Goal: Information Seeking & Learning: Learn about a topic

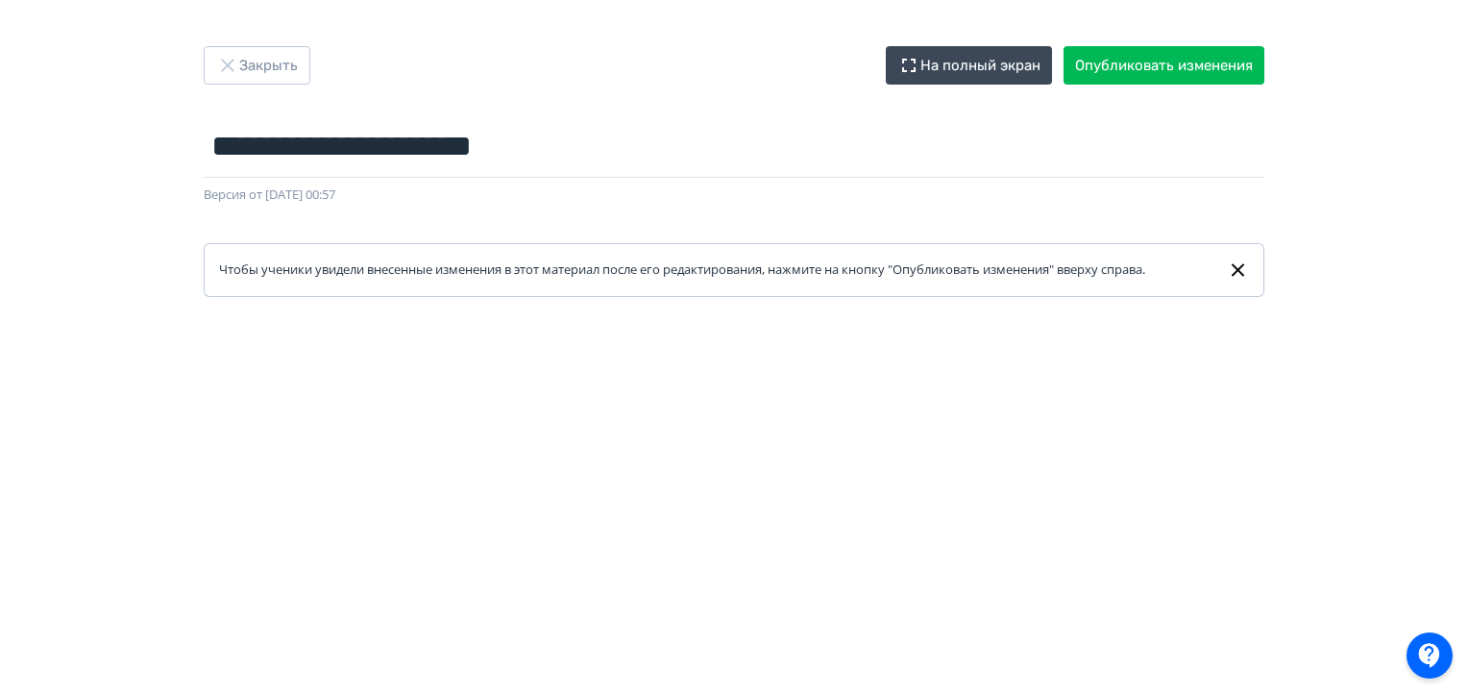
click at [1212, 43] on div "**********" at bounding box center [734, 347] width 1468 height 694
click at [1210, 74] on button "Опубликовать изменения" at bounding box center [1163, 65] width 201 height 38
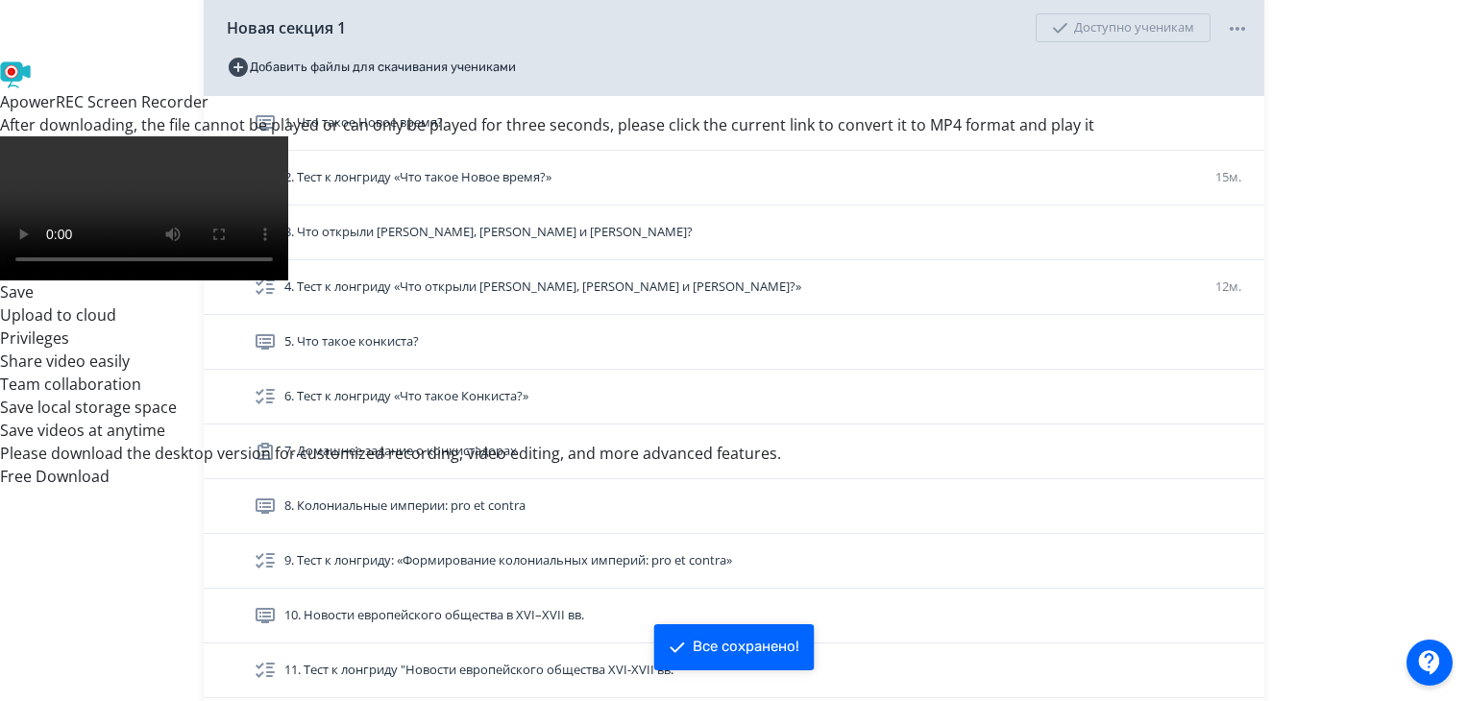
scroll to position [643, 0]
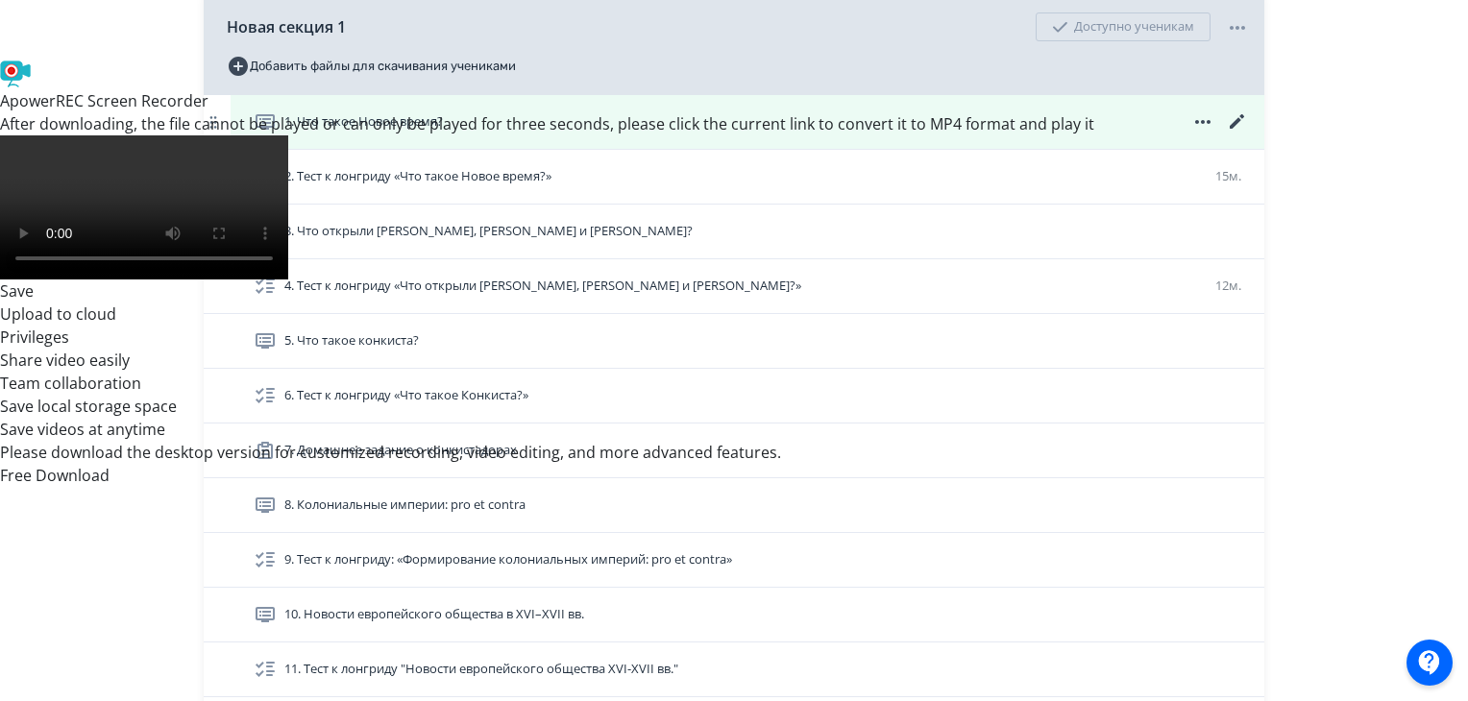
click at [611, 149] on div "1. Что такое Новое время?" at bounding box center [748, 122] width 1034 height 54
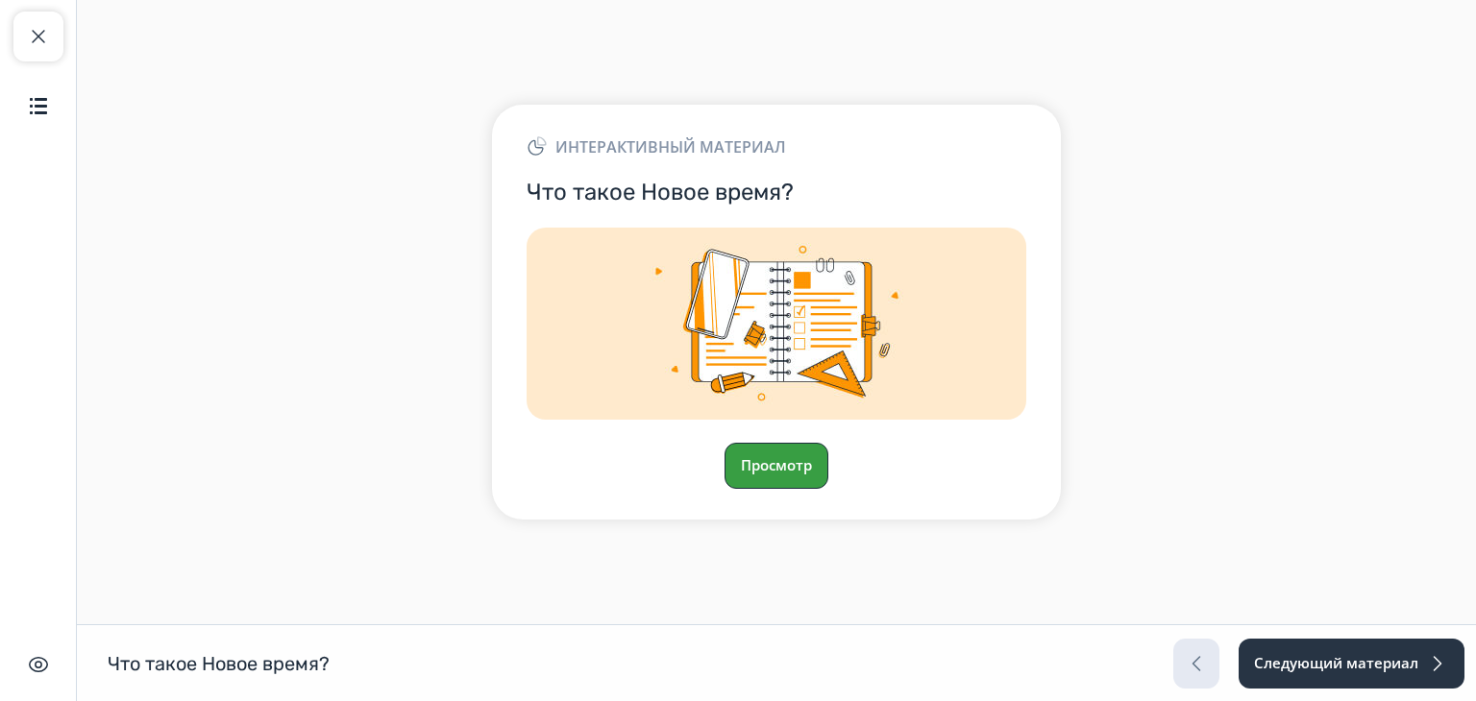
click at [766, 465] on button "Просмотр" at bounding box center [776, 466] width 104 height 46
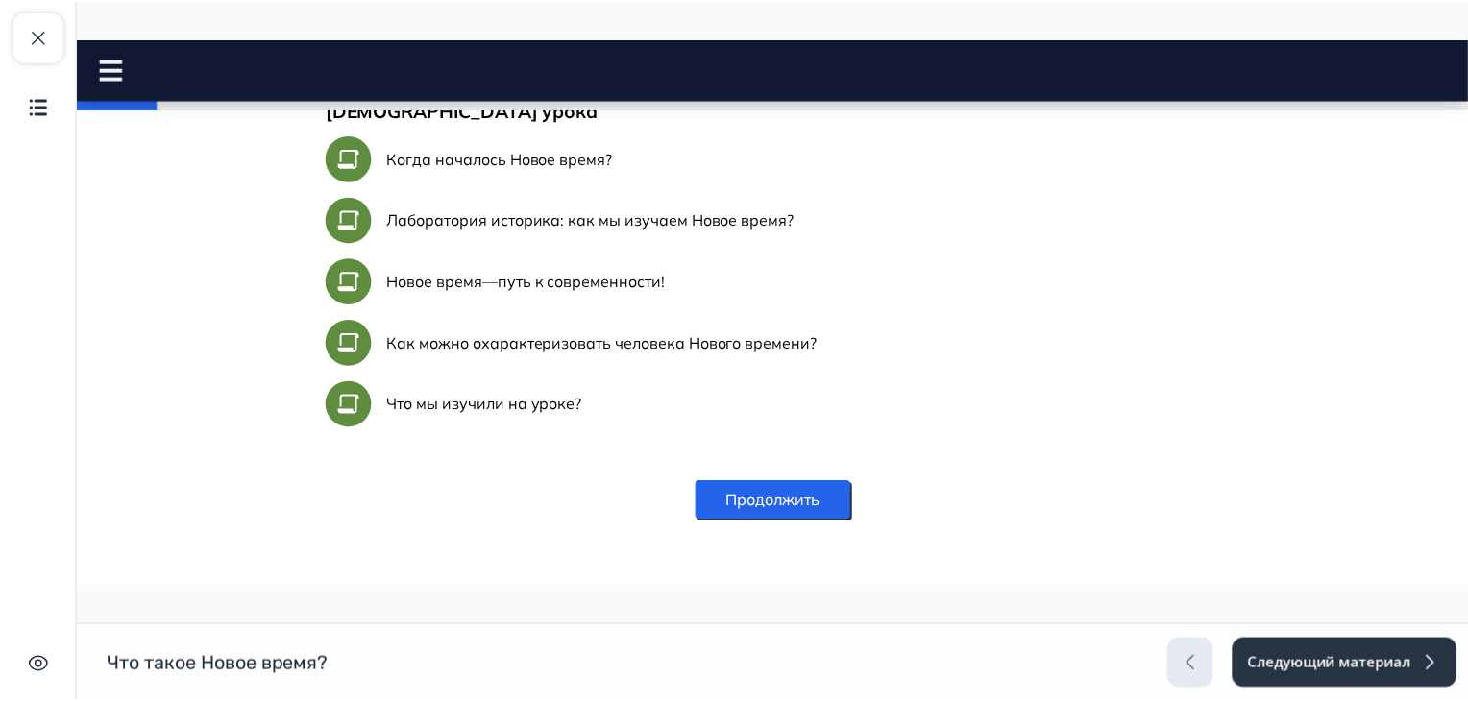
scroll to position [995, 0]
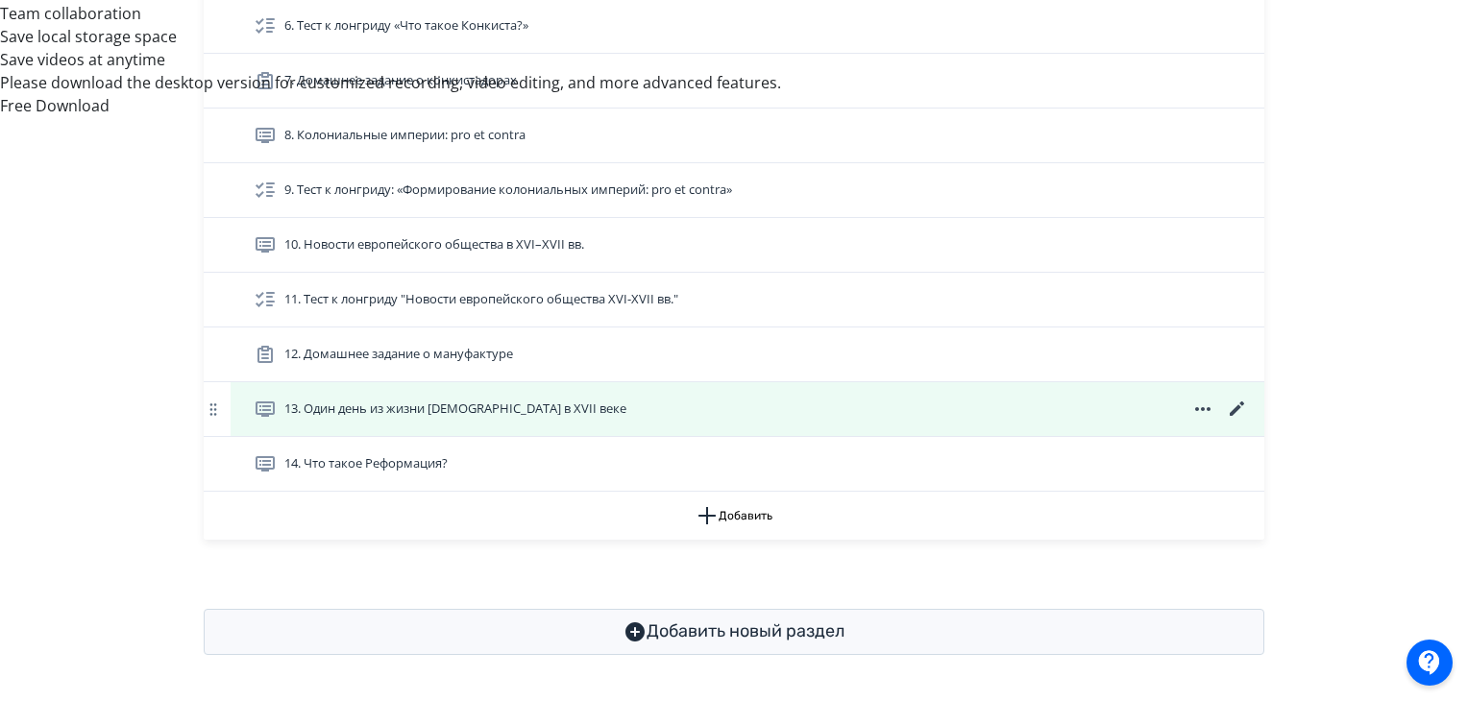
scroll to position [1034, 0]
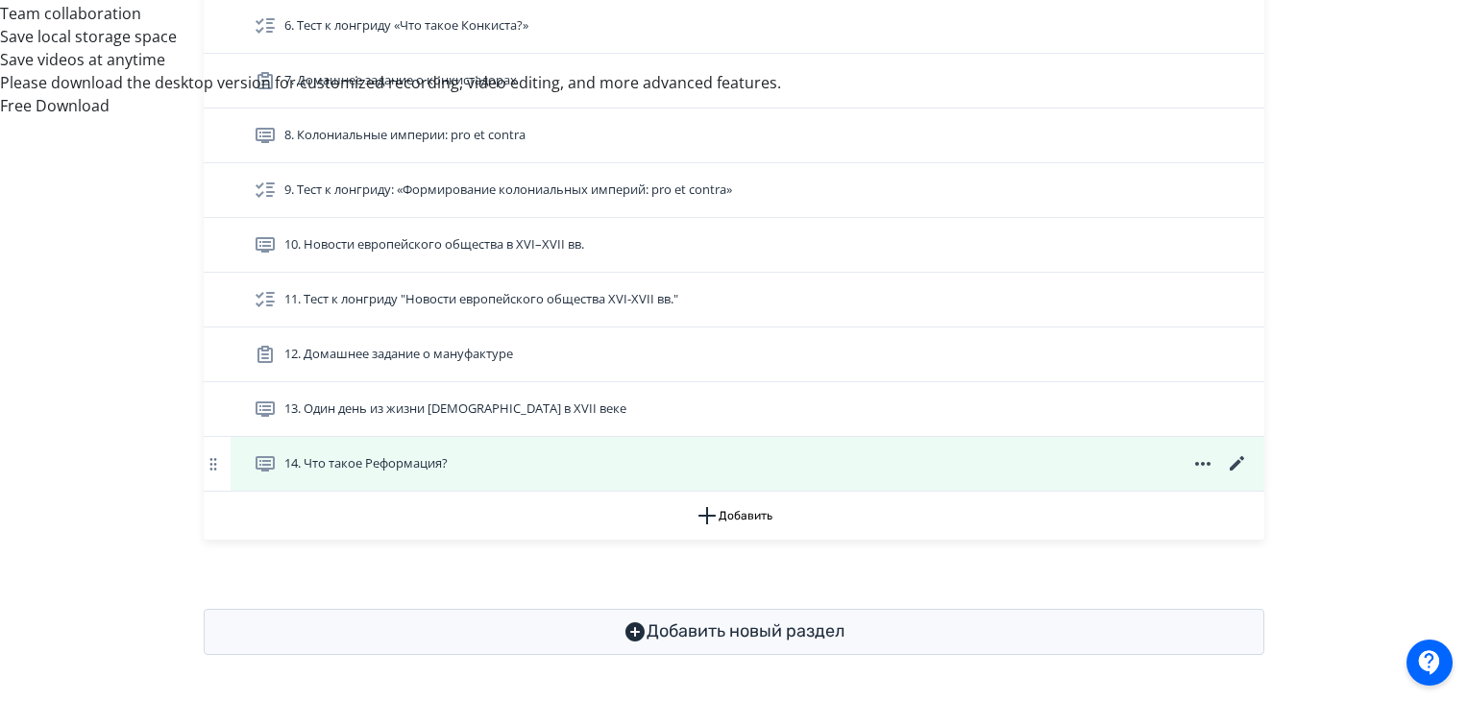
click at [1230, 465] on icon at bounding box center [1237, 463] width 14 height 14
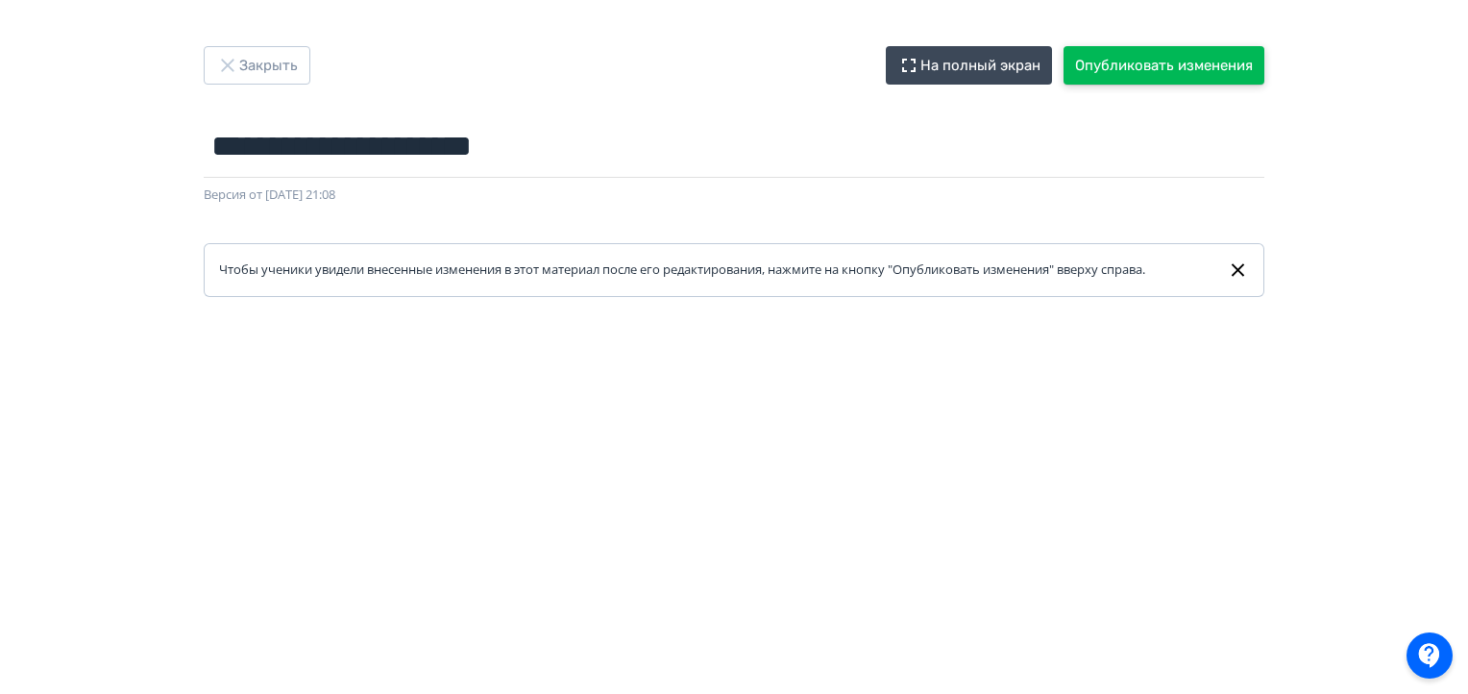
click at [1210, 78] on button "Опубликовать изменения" at bounding box center [1163, 65] width 201 height 38
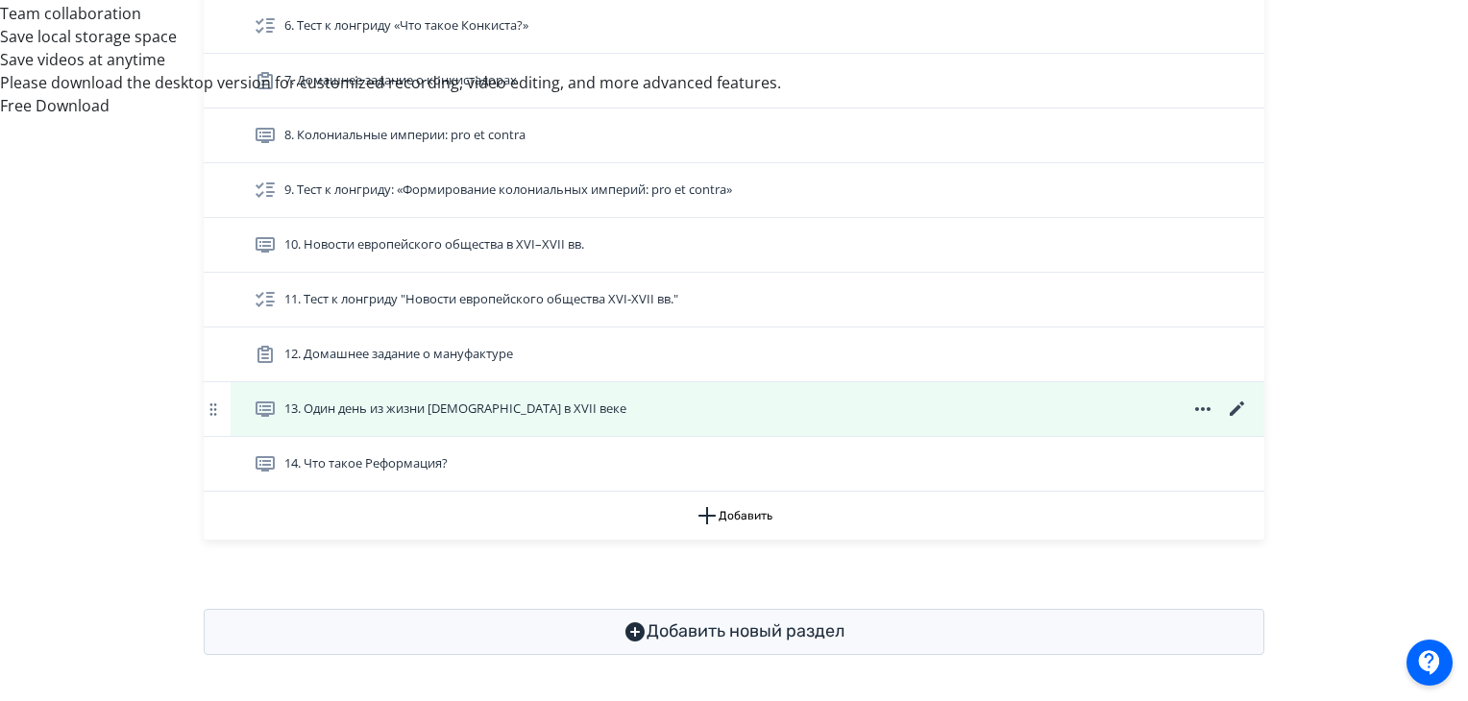
scroll to position [1034, 0]
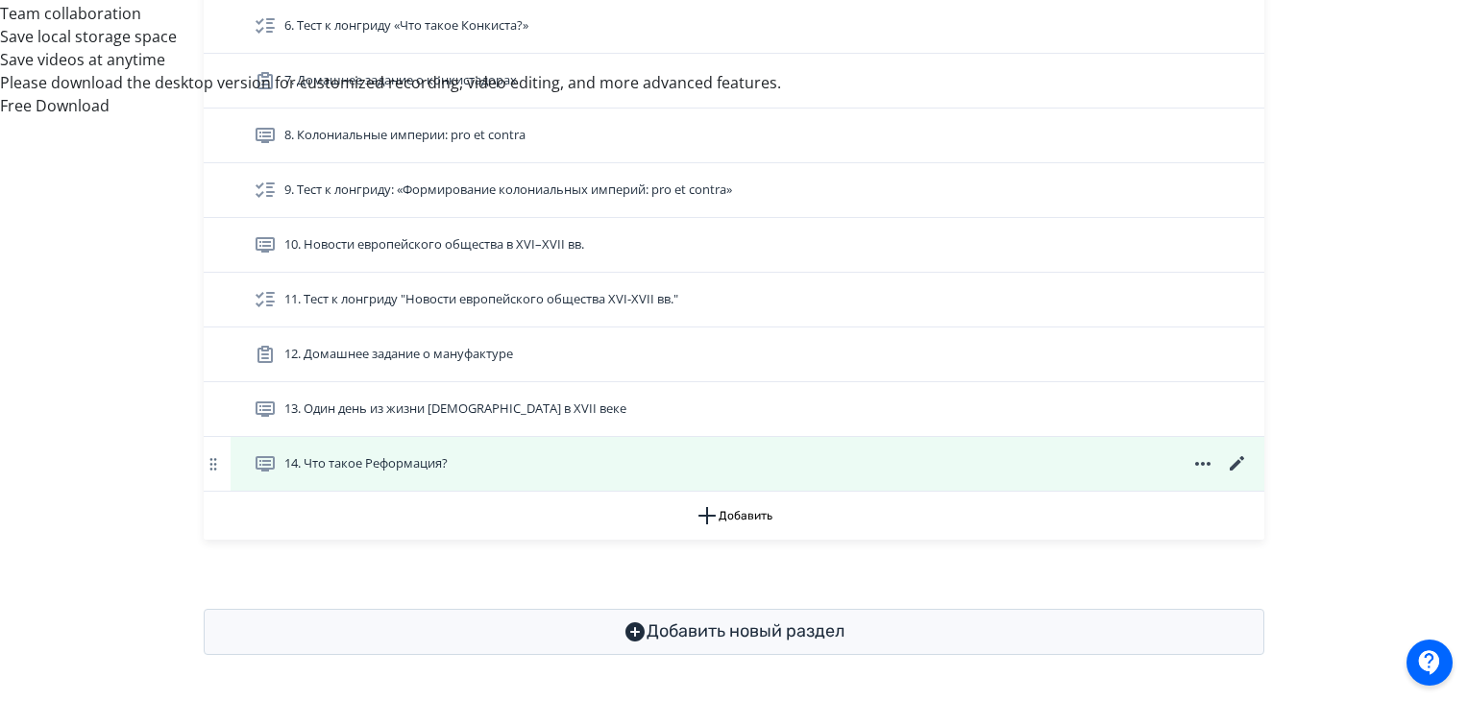
click at [364, 454] on span "14. Что такое Реформация?" at bounding box center [365, 463] width 163 height 19
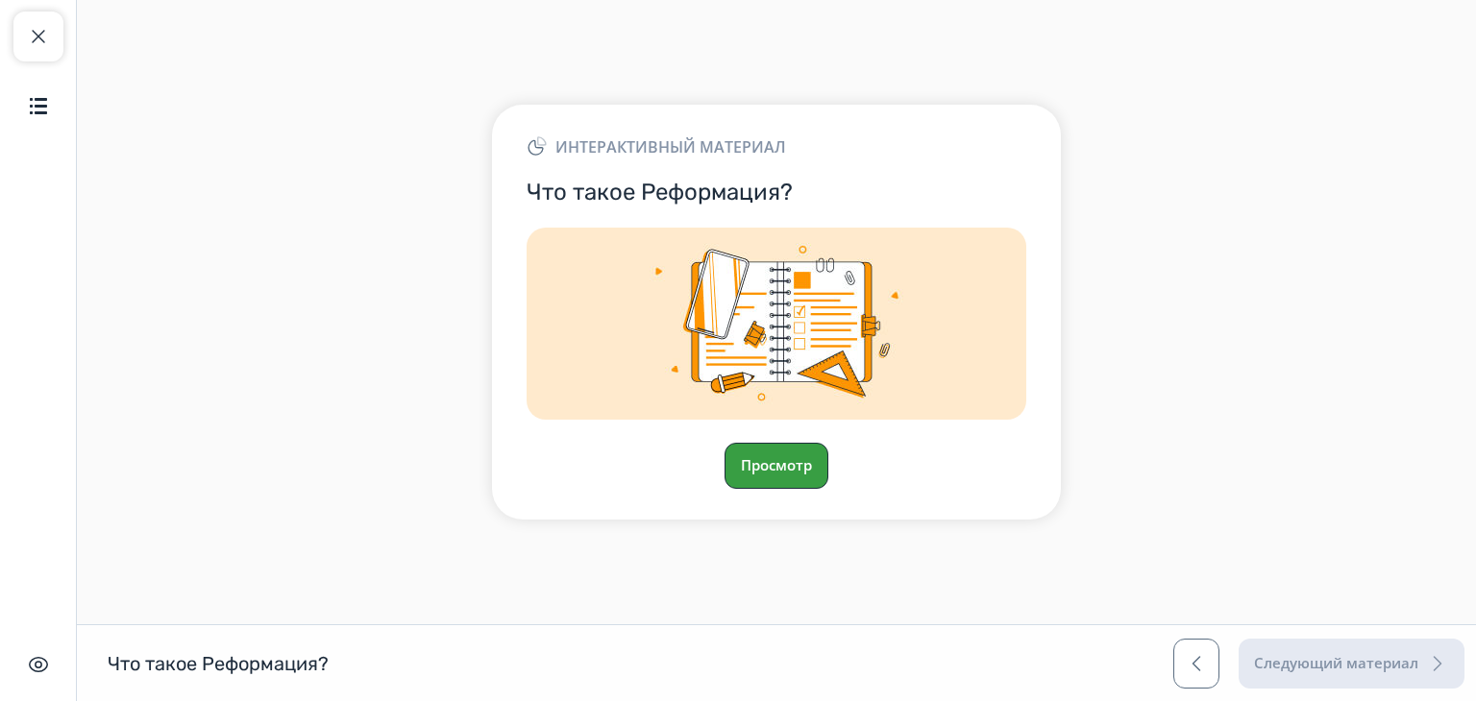
click at [796, 475] on button "Просмотр" at bounding box center [776, 466] width 104 height 46
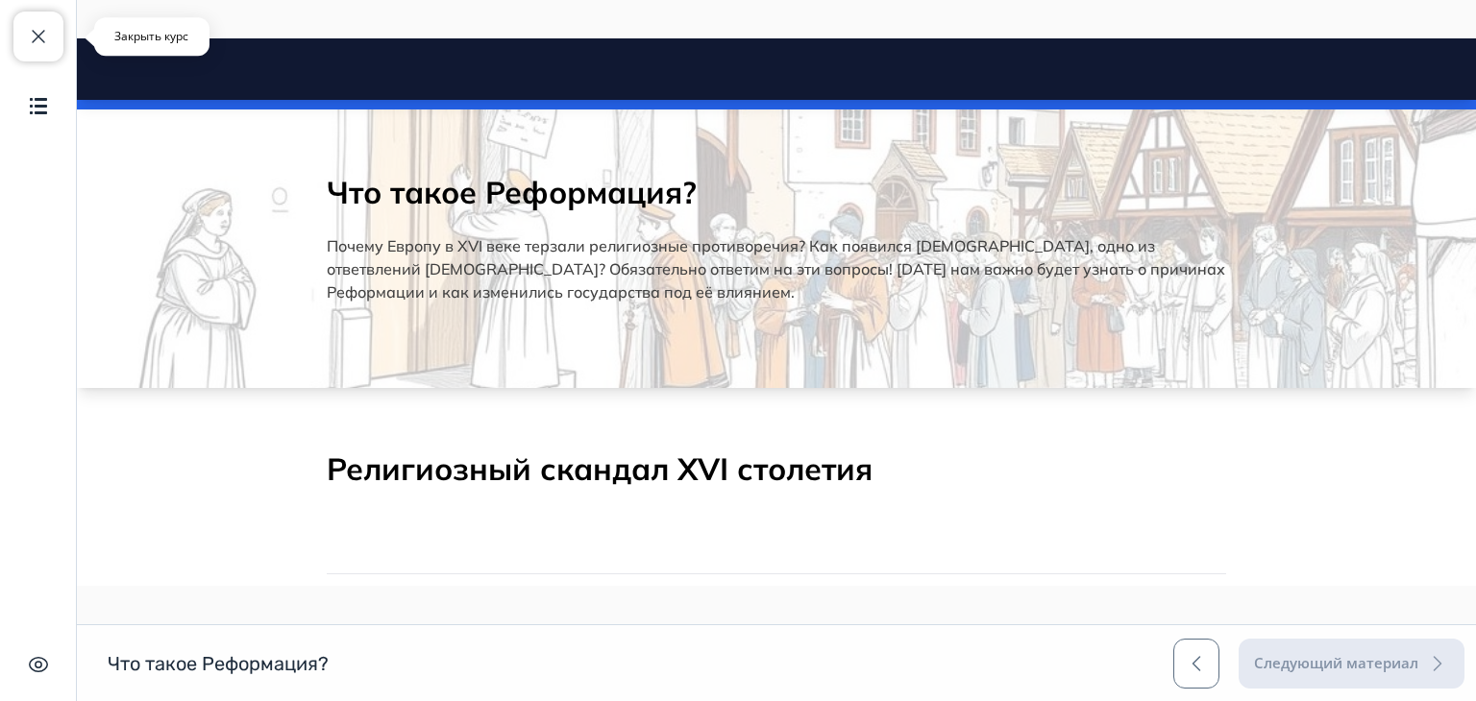
click at [43, 36] on span "button" at bounding box center [38, 36] width 23 height 23
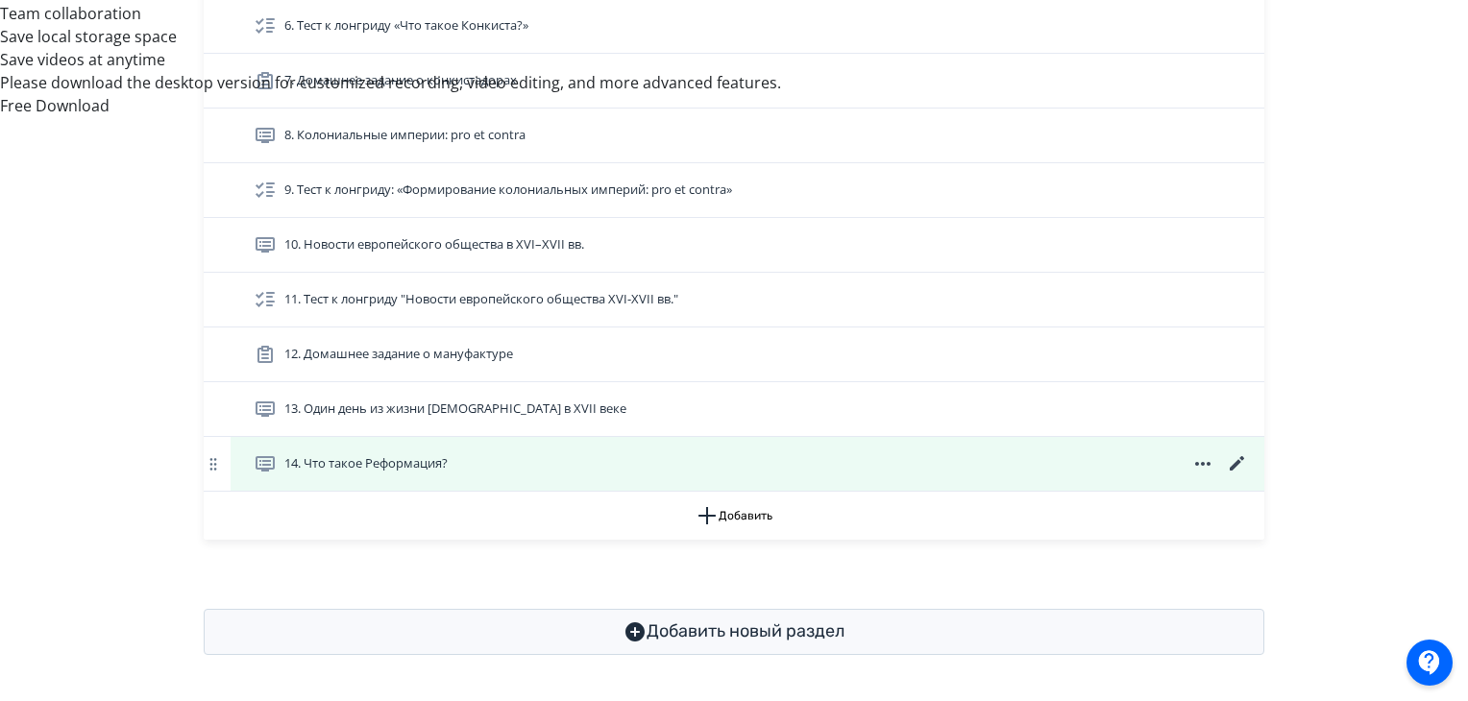
scroll to position [1034, 0]
click at [1014, 465] on div "14. Что такое Реформация?" at bounding box center [751, 463] width 995 height 23
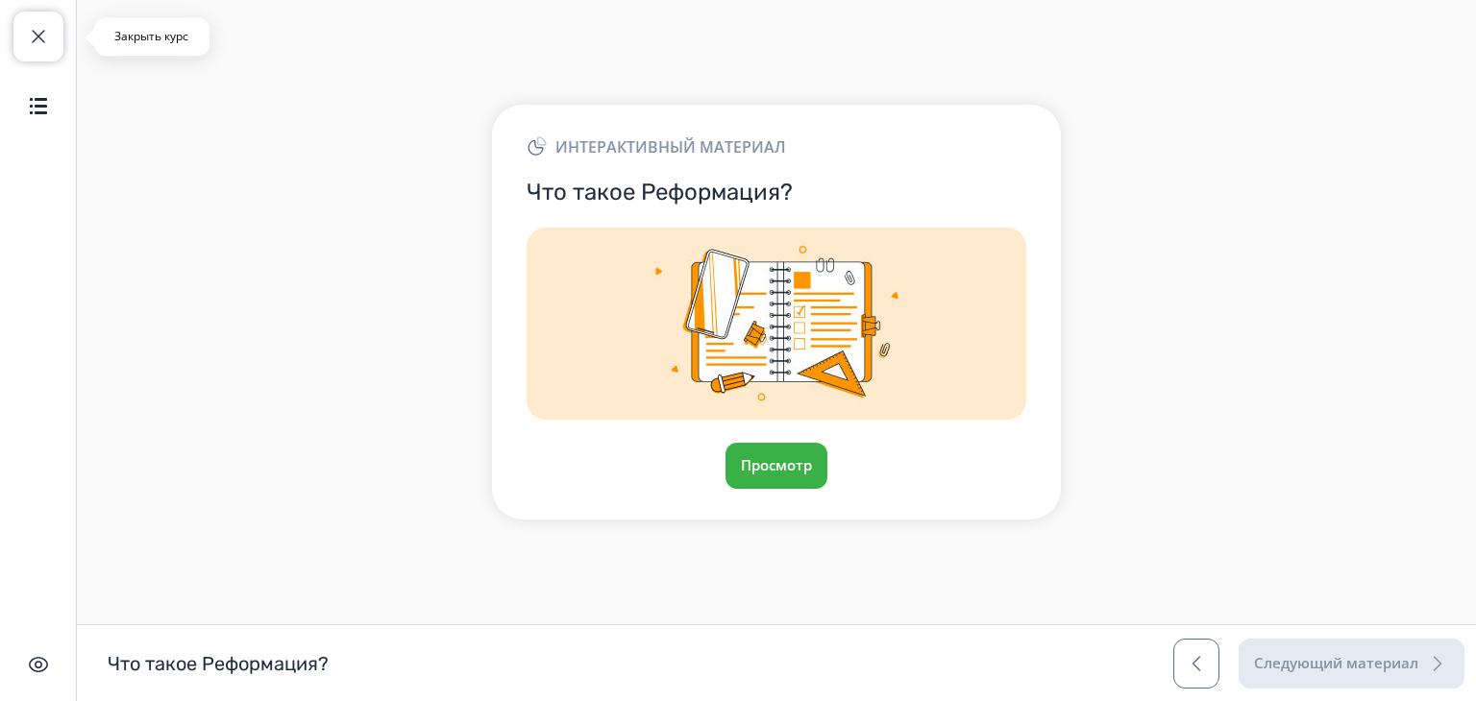
click at [35, 39] on span "button" at bounding box center [38, 36] width 23 height 23
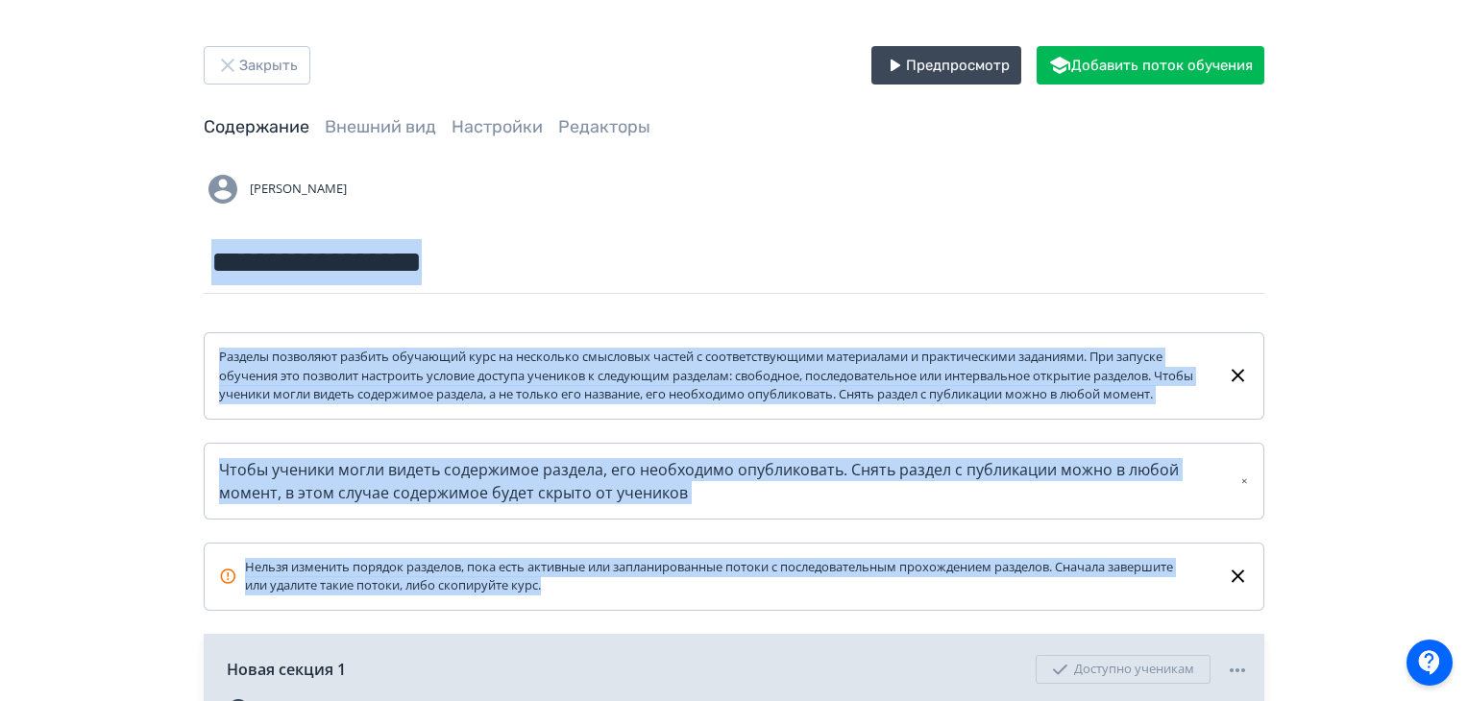
drag, startPoint x: 1466, startPoint y: 265, endPoint x: 1475, endPoint y: 606, distance: 341.2
click at [1467, 606] on html "**********" at bounding box center [734, 350] width 1468 height 701
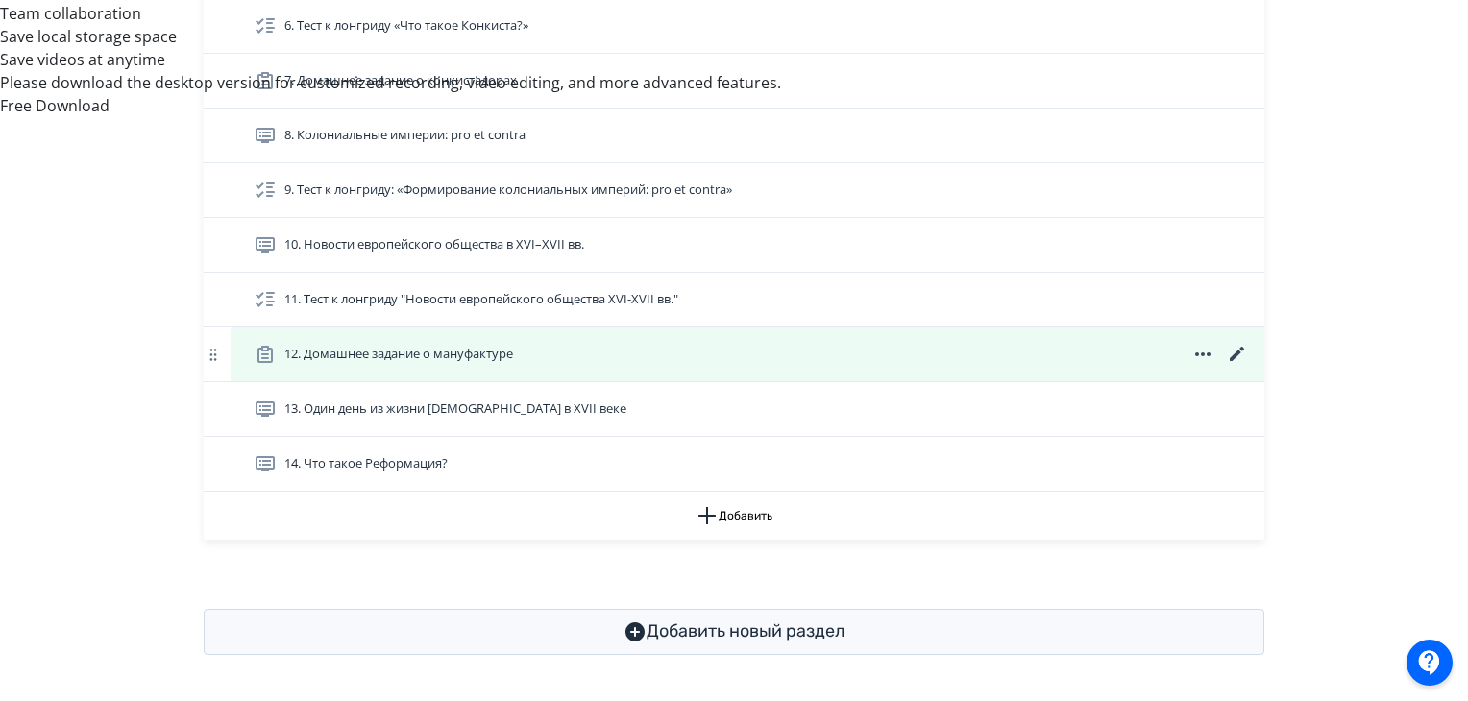
scroll to position [1034, 0]
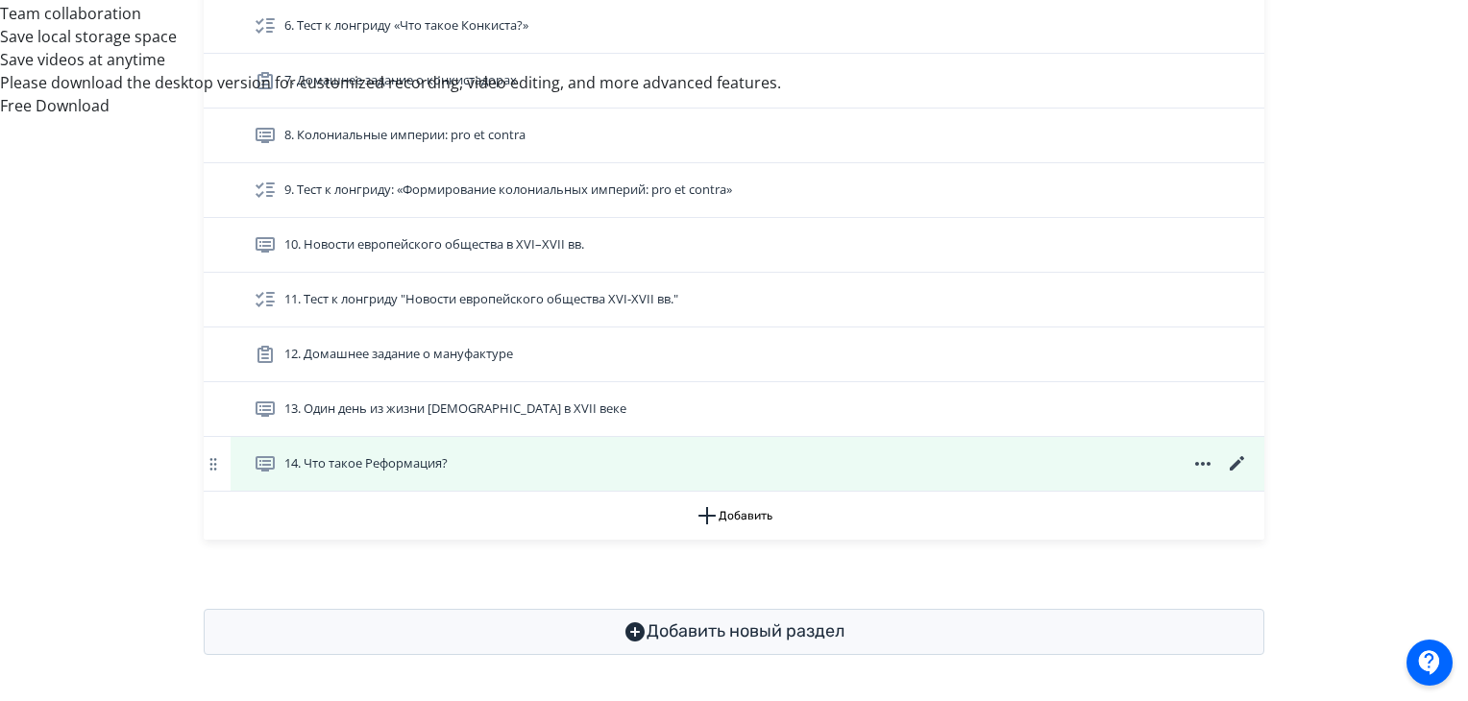
click at [1230, 460] on icon at bounding box center [1237, 463] width 23 height 23
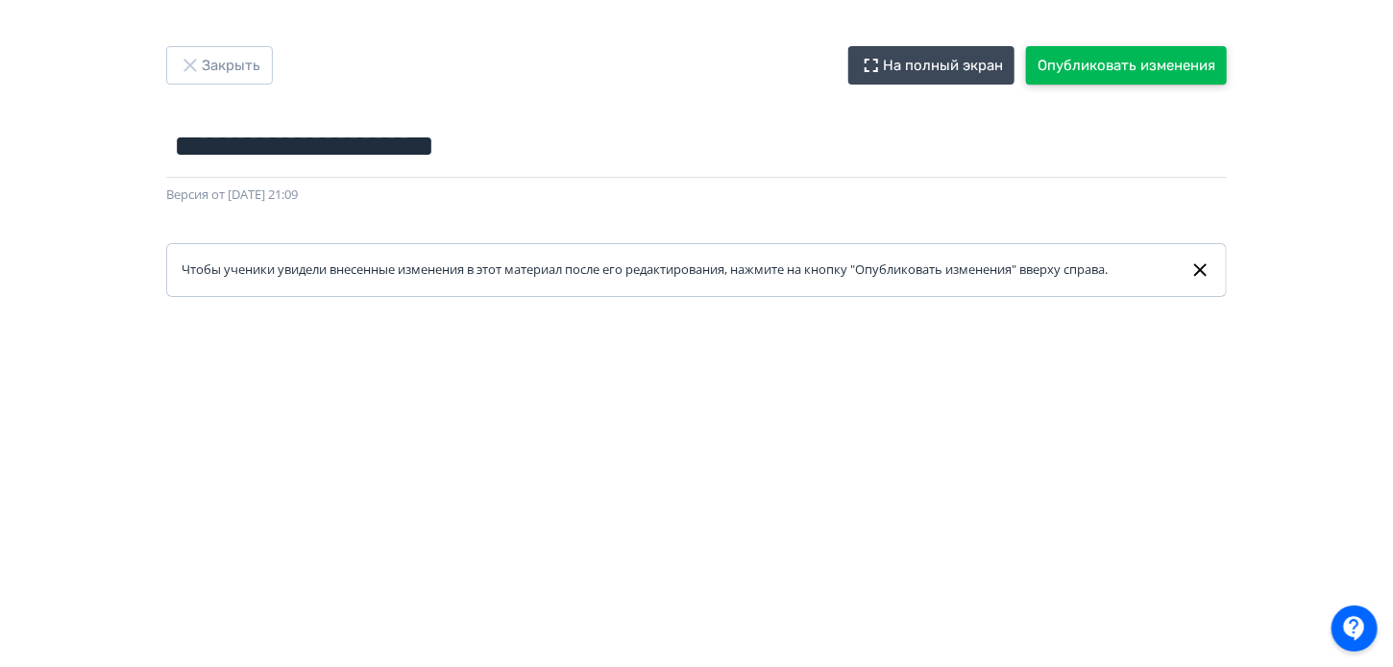
click at [1087, 63] on button "Опубликовать изменения" at bounding box center [1126, 65] width 201 height 38
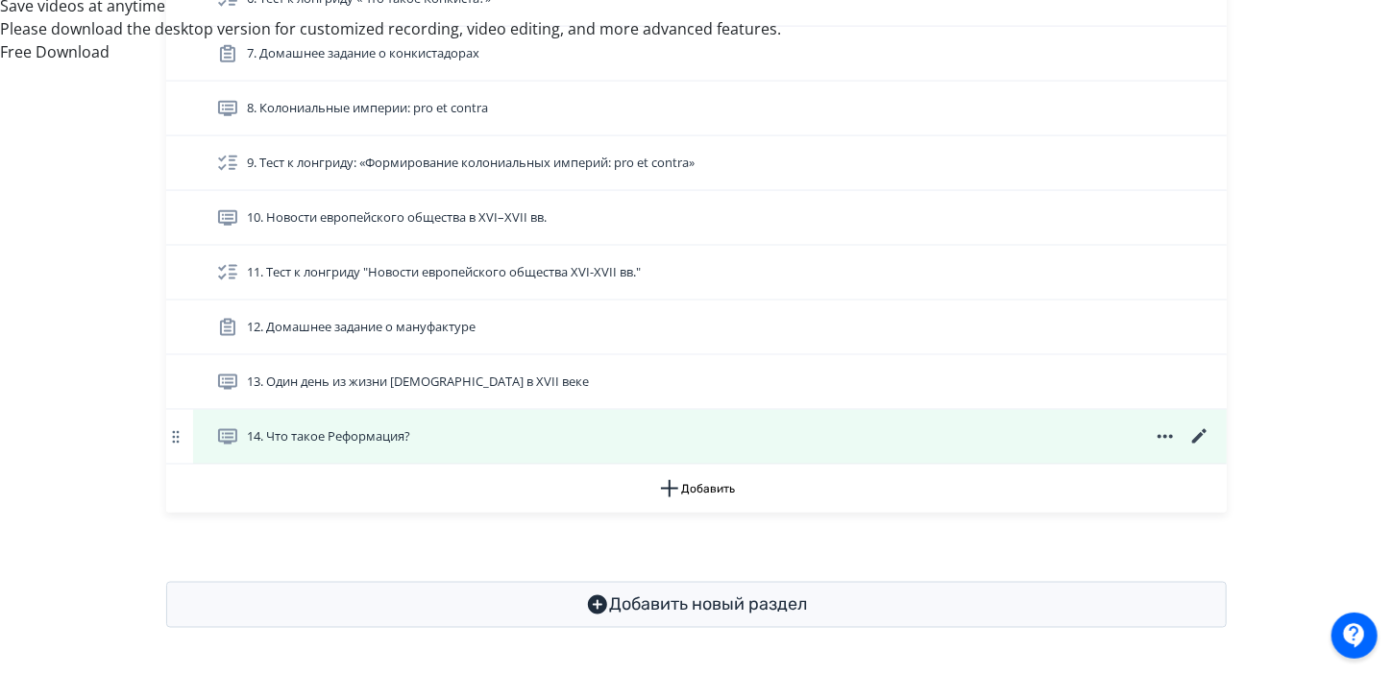
scroll to position [1060, 0]
click at [1200, 434] on icon at bounding box center [1199, 436] width 14 height 14
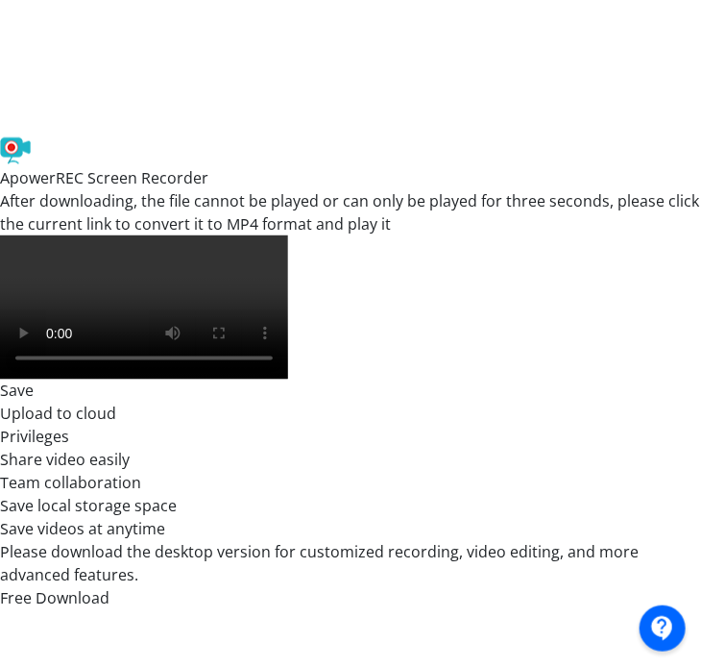
scroll to position [505, 0]
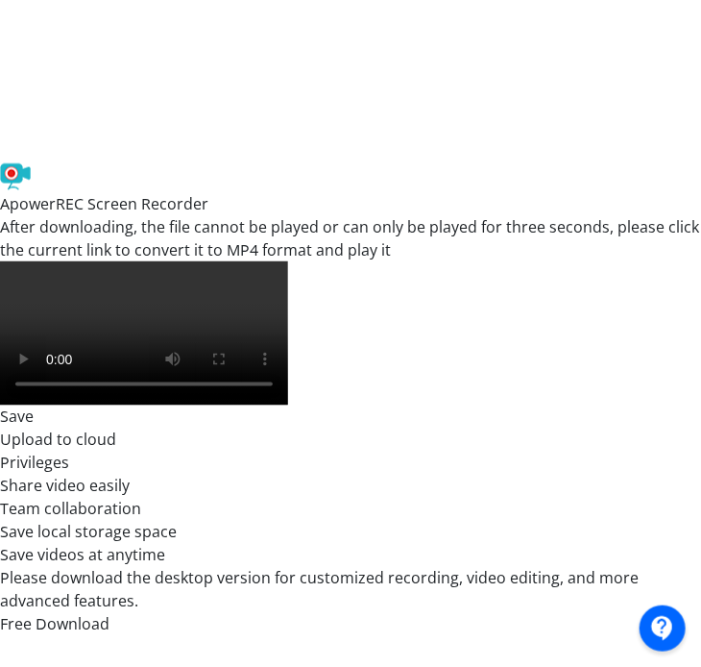
click at [55, 509] on div at bounding box center [576, 224] width 1103 height 865
click at [58, 508] on div at bounding box center [576, 224] width 1103 height 865
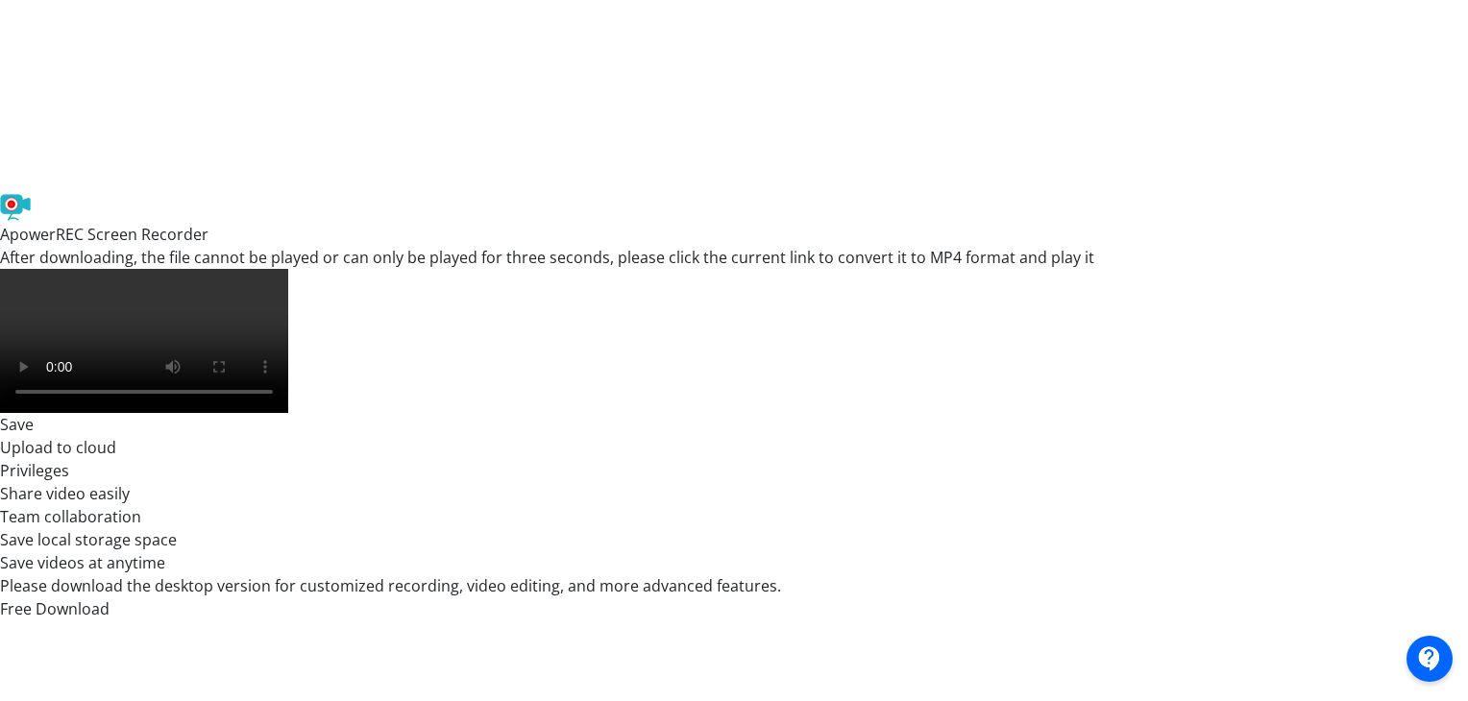
scroll to position [0, 0]
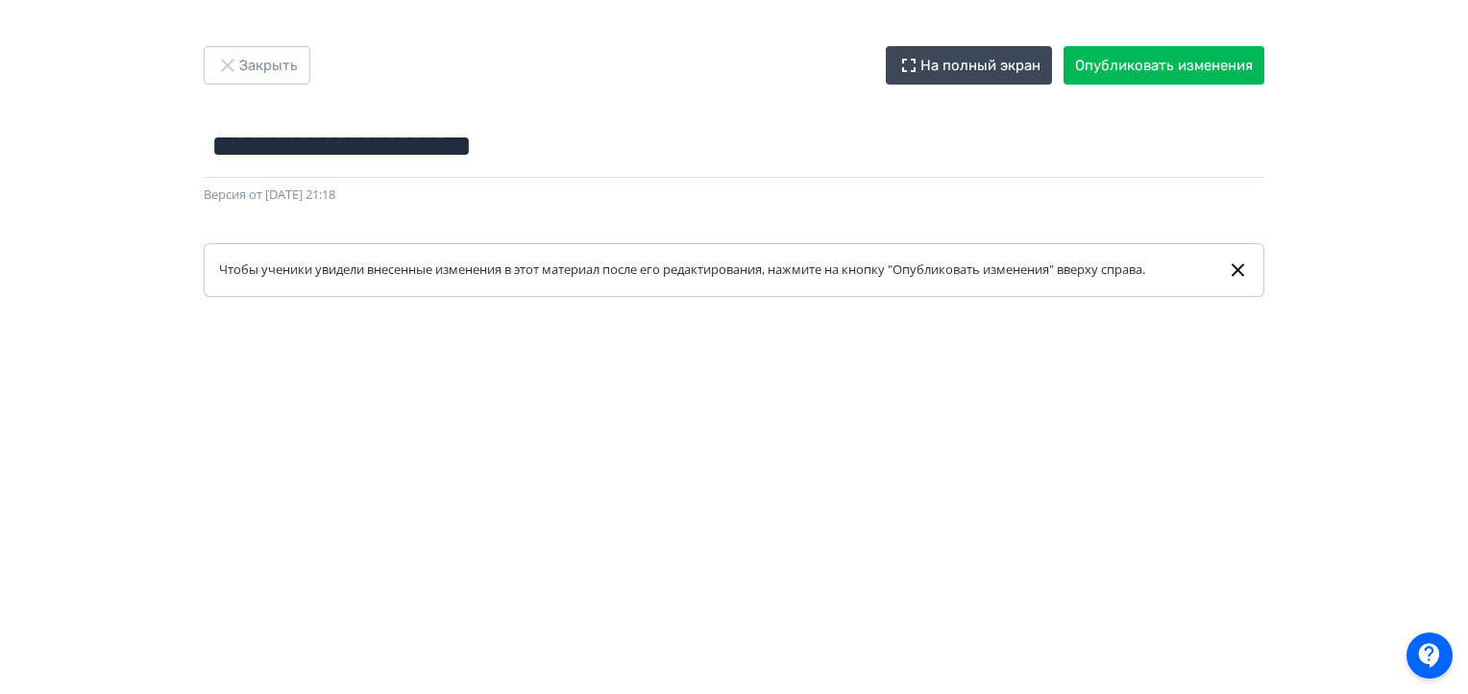
click at [1184, 86] on div "**********" at bounding box center [734, 171] width 1153 height 251
click at [1183, 78] on button "Опубликовать изменения" at bounding box center [1163, 65] width 201 height 38
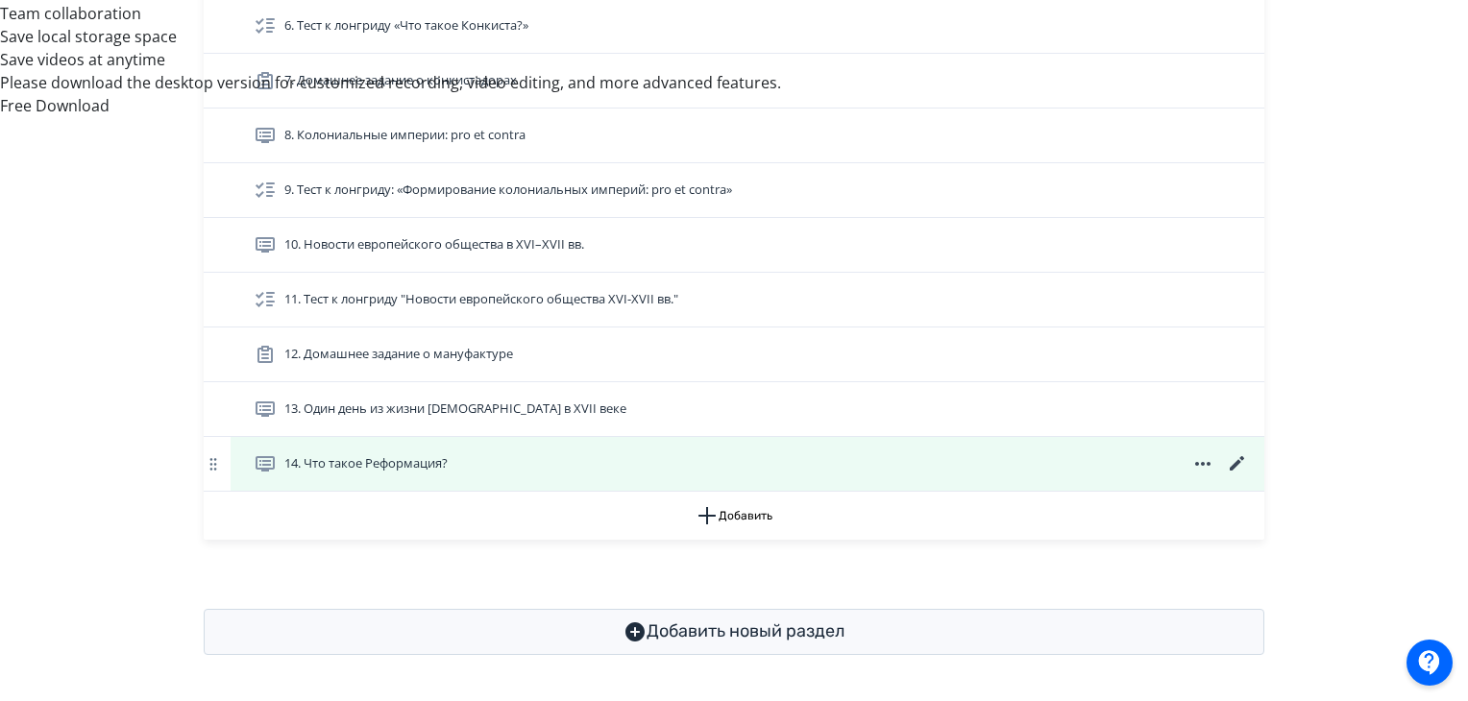
scroll to position [1034, 0]
click at [1014, 471] on div "14. Что такое Реформация?" at bounding box center [751, 463] width 995 height 23
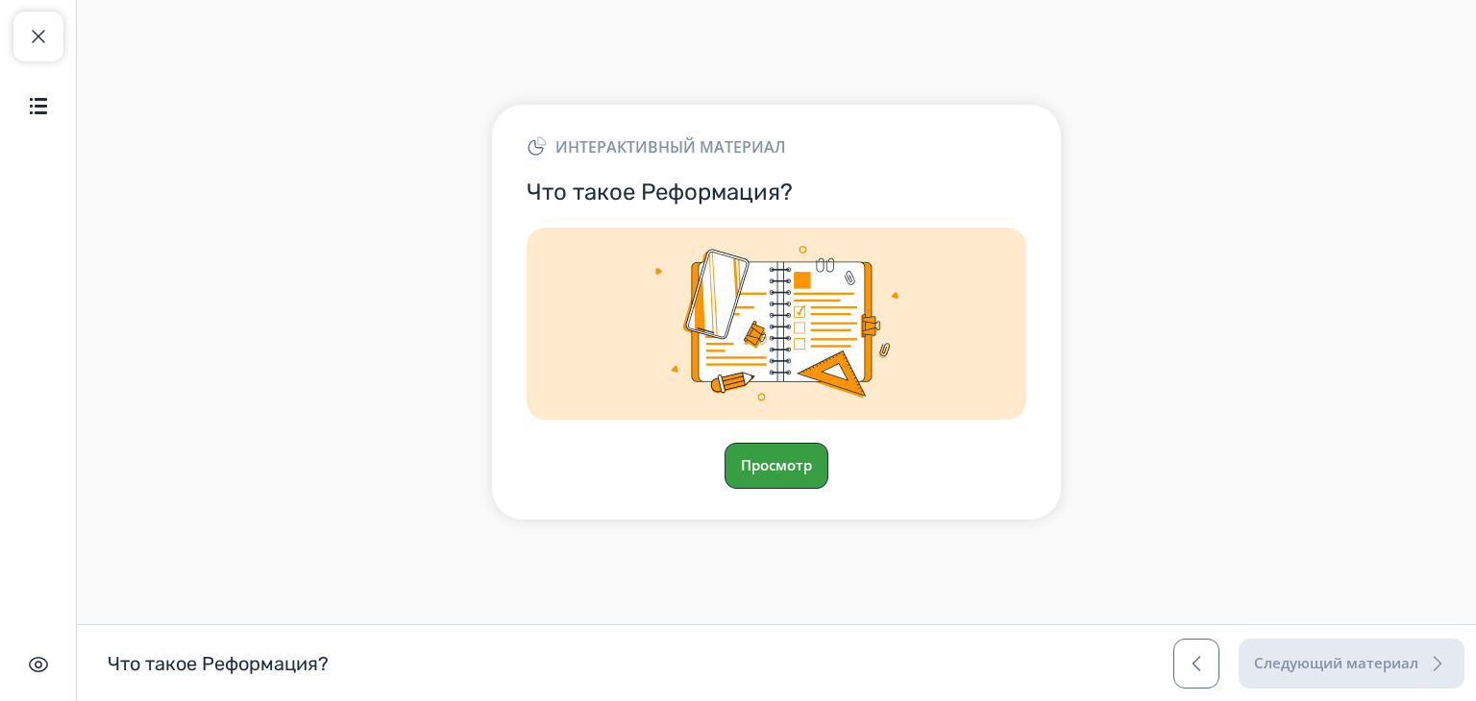
click at [758, 454] on button "Просмотр" at bounding box center [776, 466] width 104 height 46
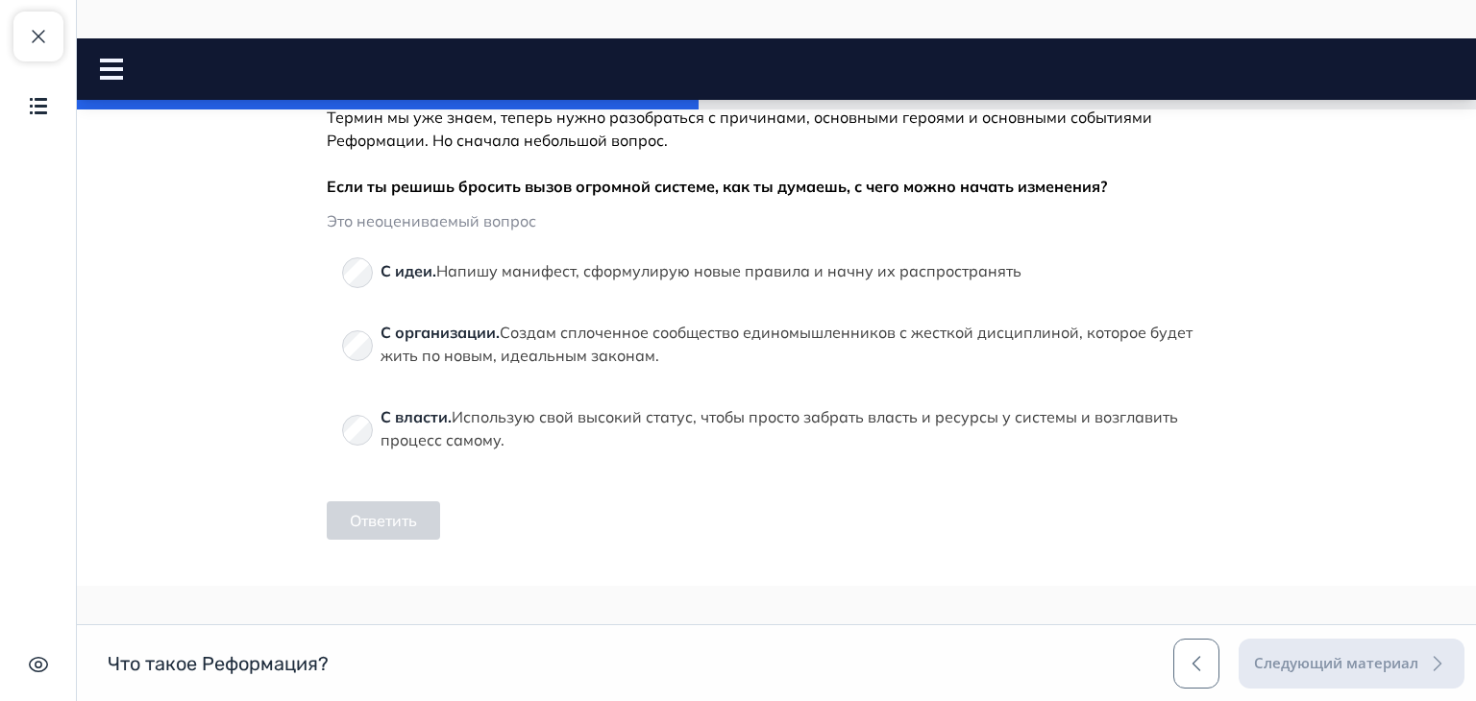
scroll to position [1399, 0]
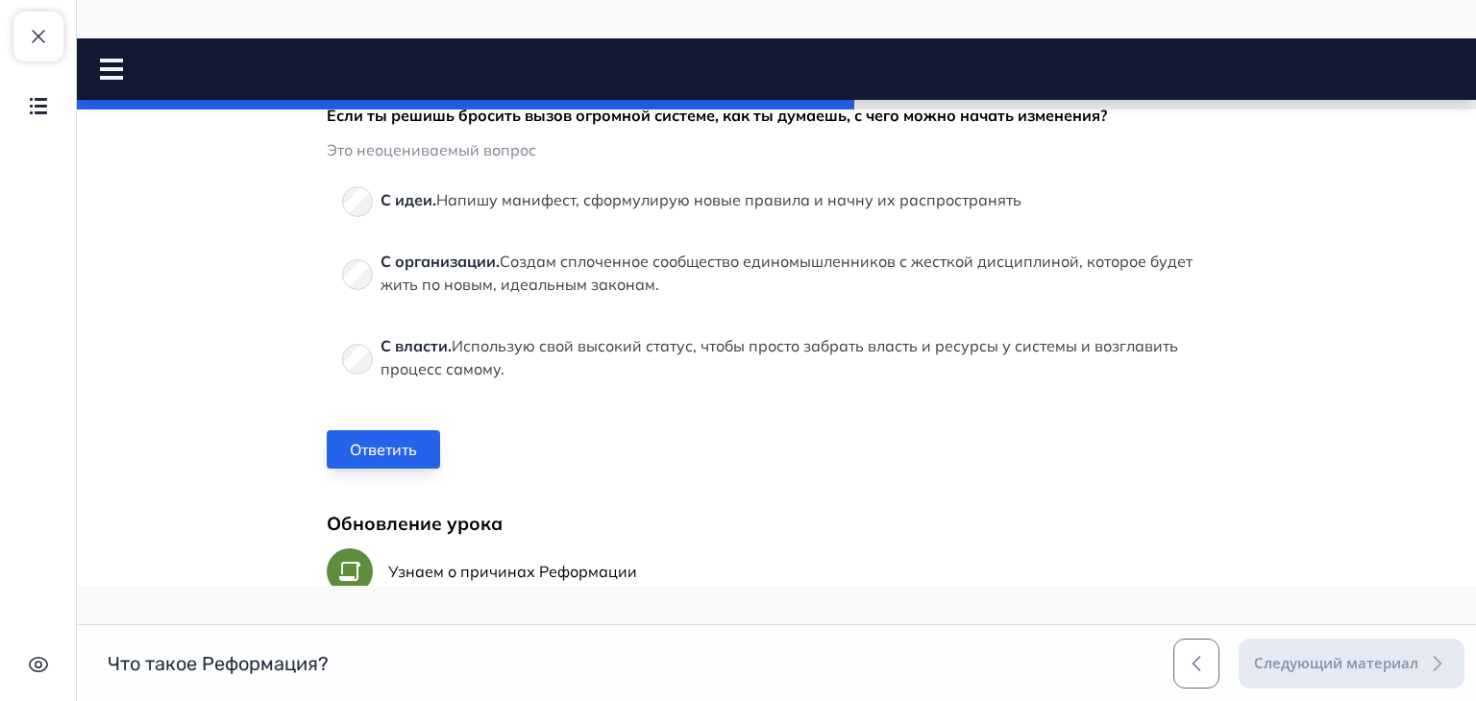
click at [378, 435] on button "Ответить" at bounding box center [383, 449] width 113 height 38
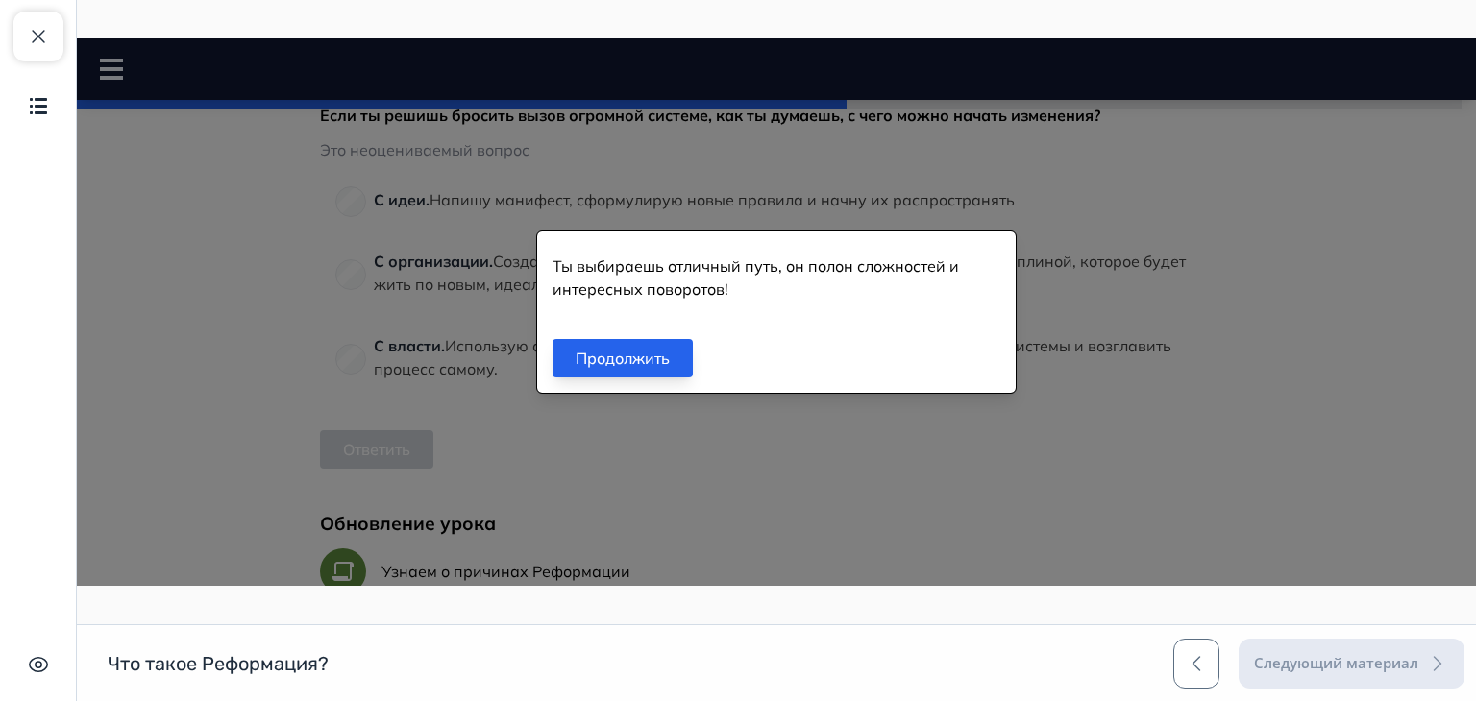
click at [609, 367] on button "Продолжить" at bounding box center [622, 358] width 140 height 38
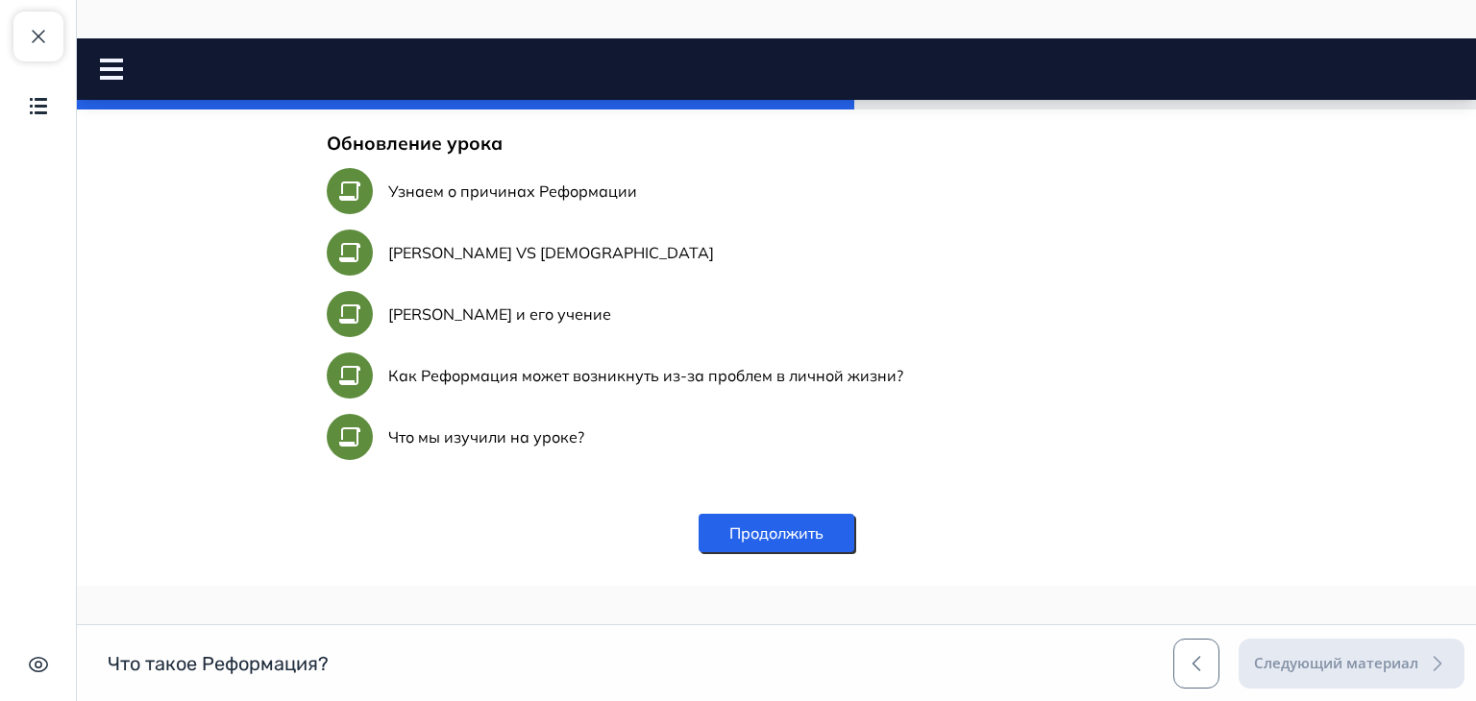
scroll to position [1806, 0]
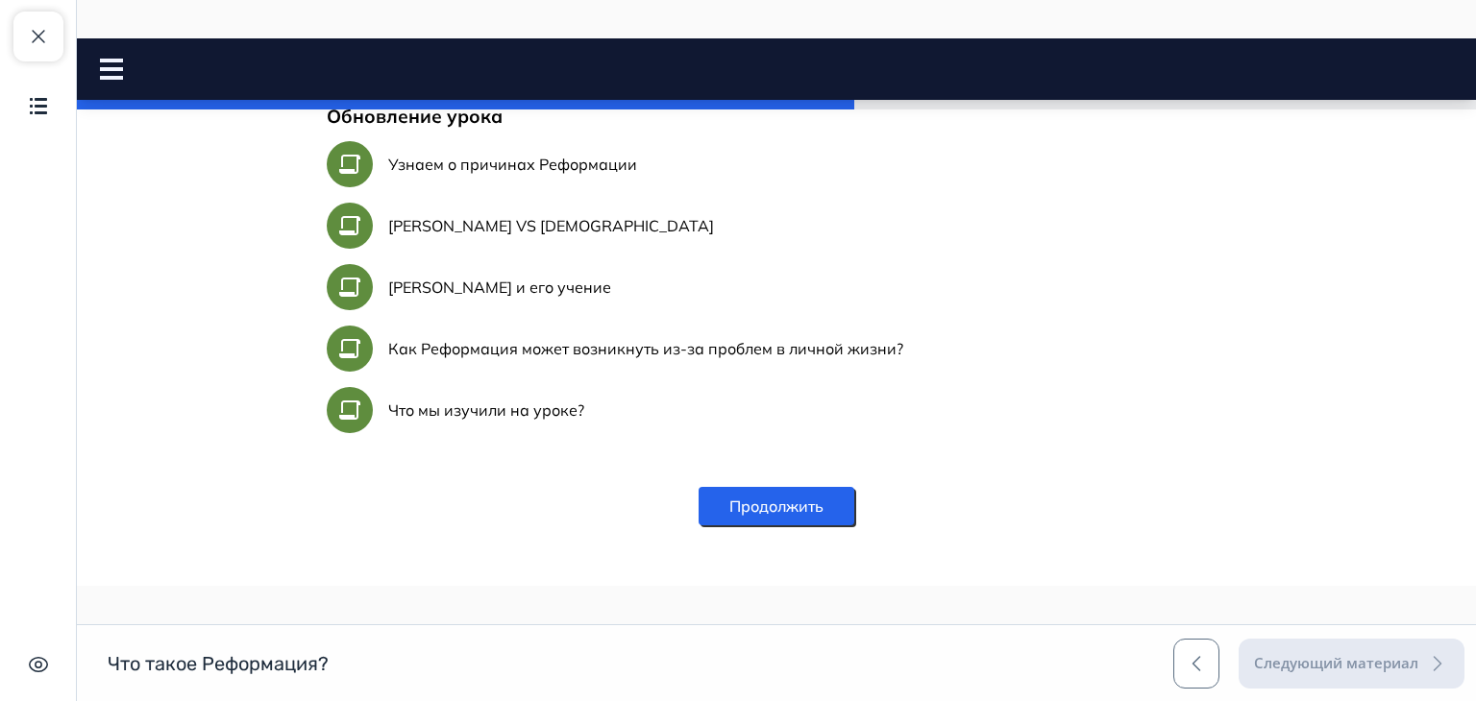
click at [846, 487] on button "Продолжить" at bounding box center [776, 506] width 156 height 38
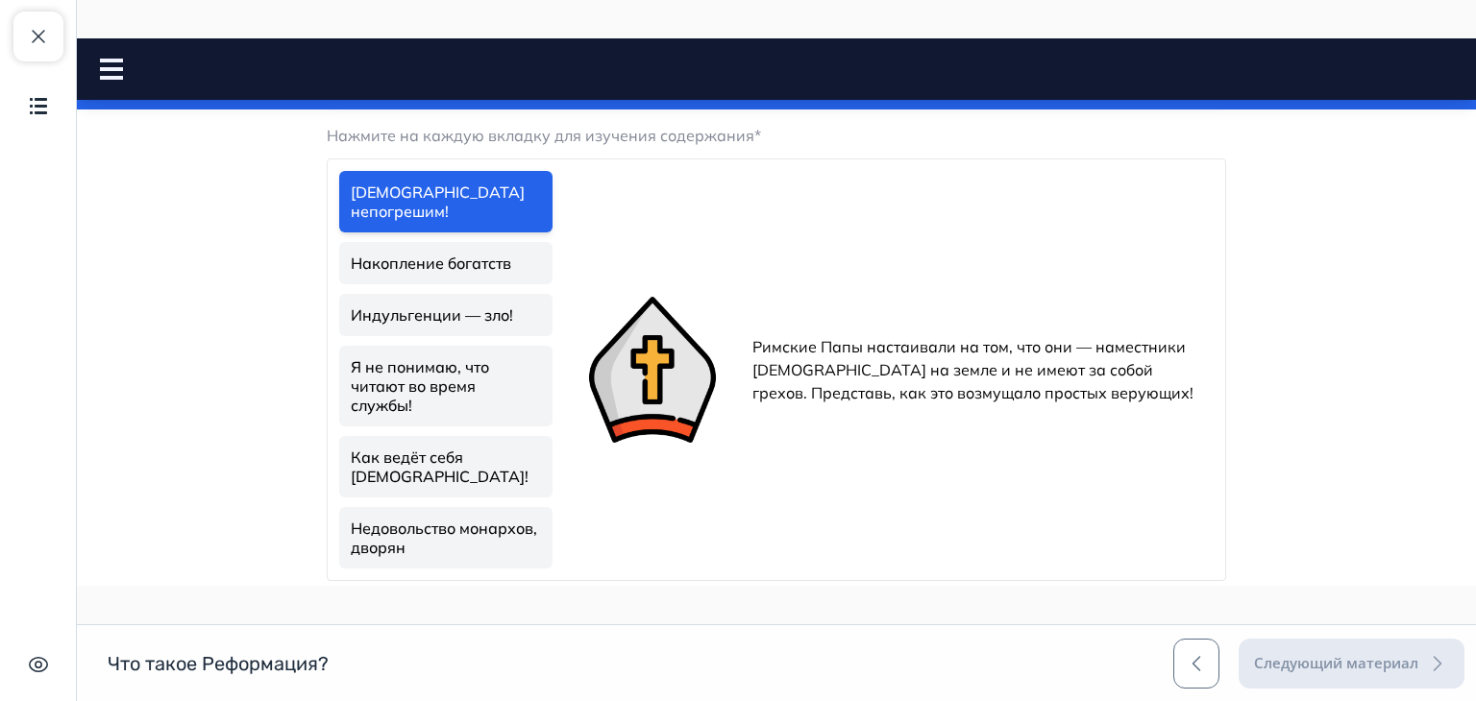
scroll to position [571, 0]
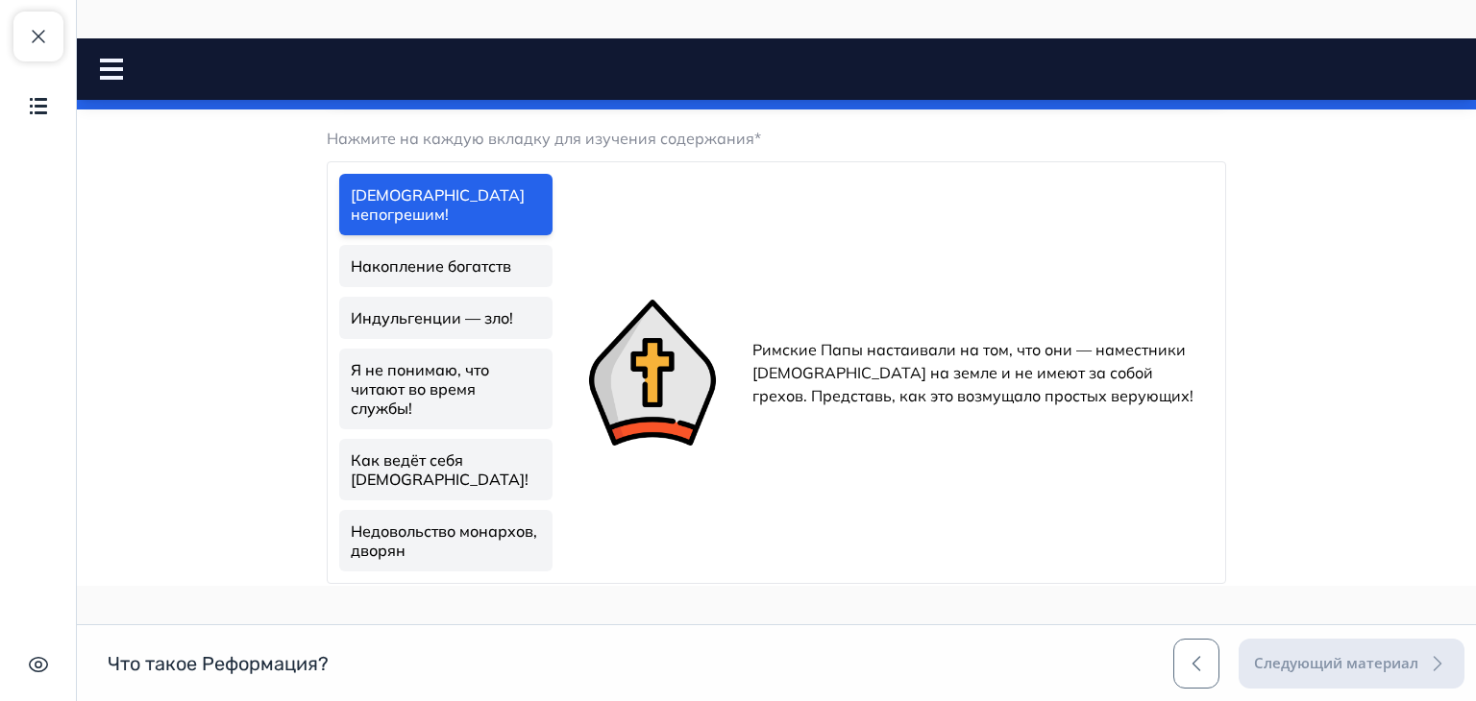
click at [469, 247] on link "Накопление богатств" at bounding box center [445, 266] width 213 height 42
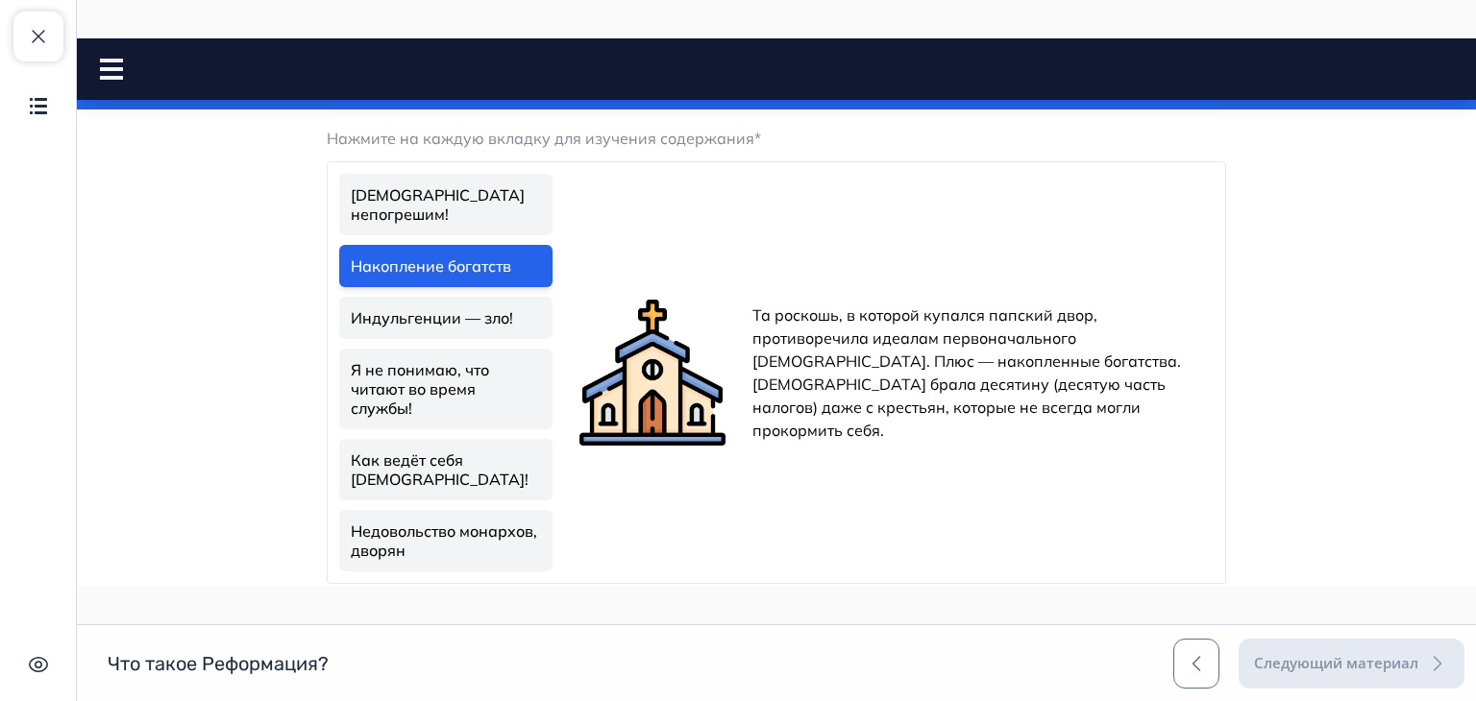
click at [465, 297] on link "Индульгенции — зло!" at bounding box center [445, 318] width 213 height 42
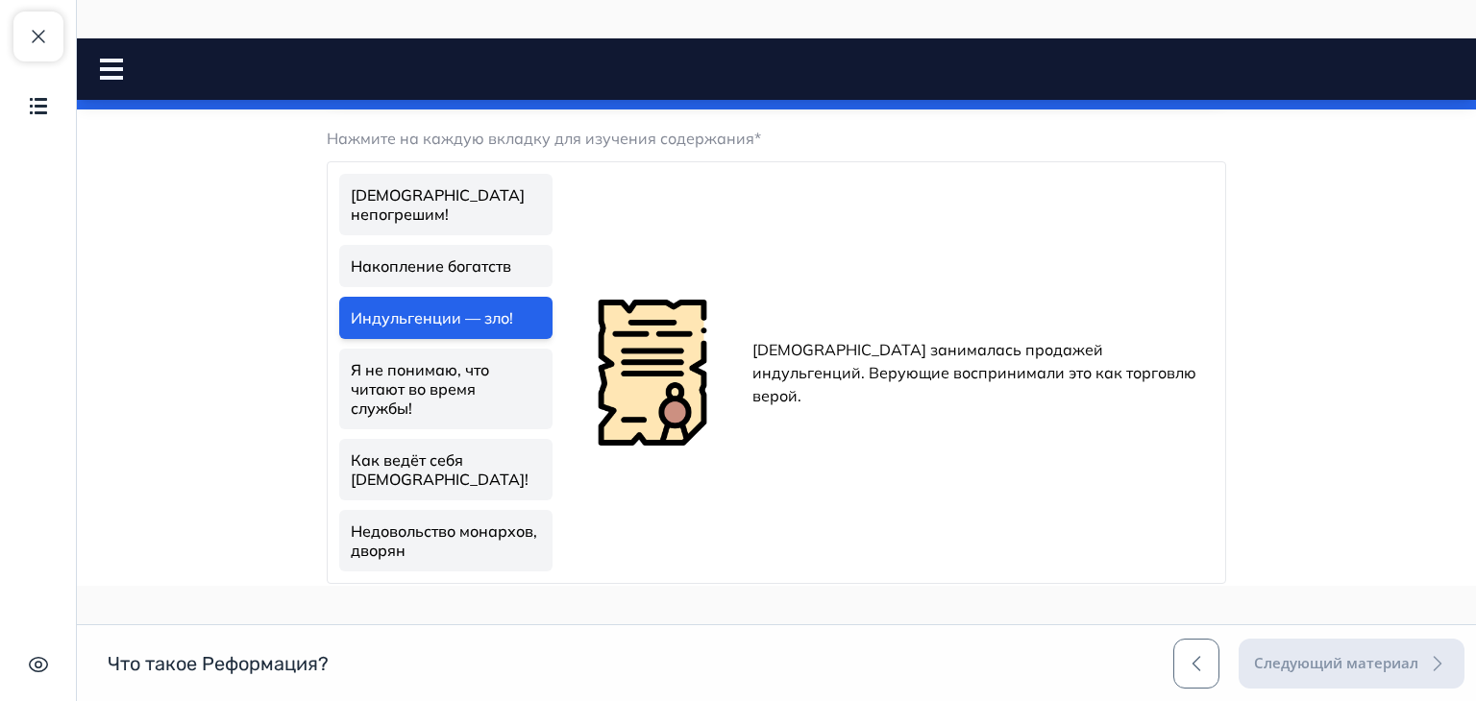
click at [457, 354] on link "Я не понимаю, что читают во время службы!" at bounding box center [445, 389] width 213 height 81
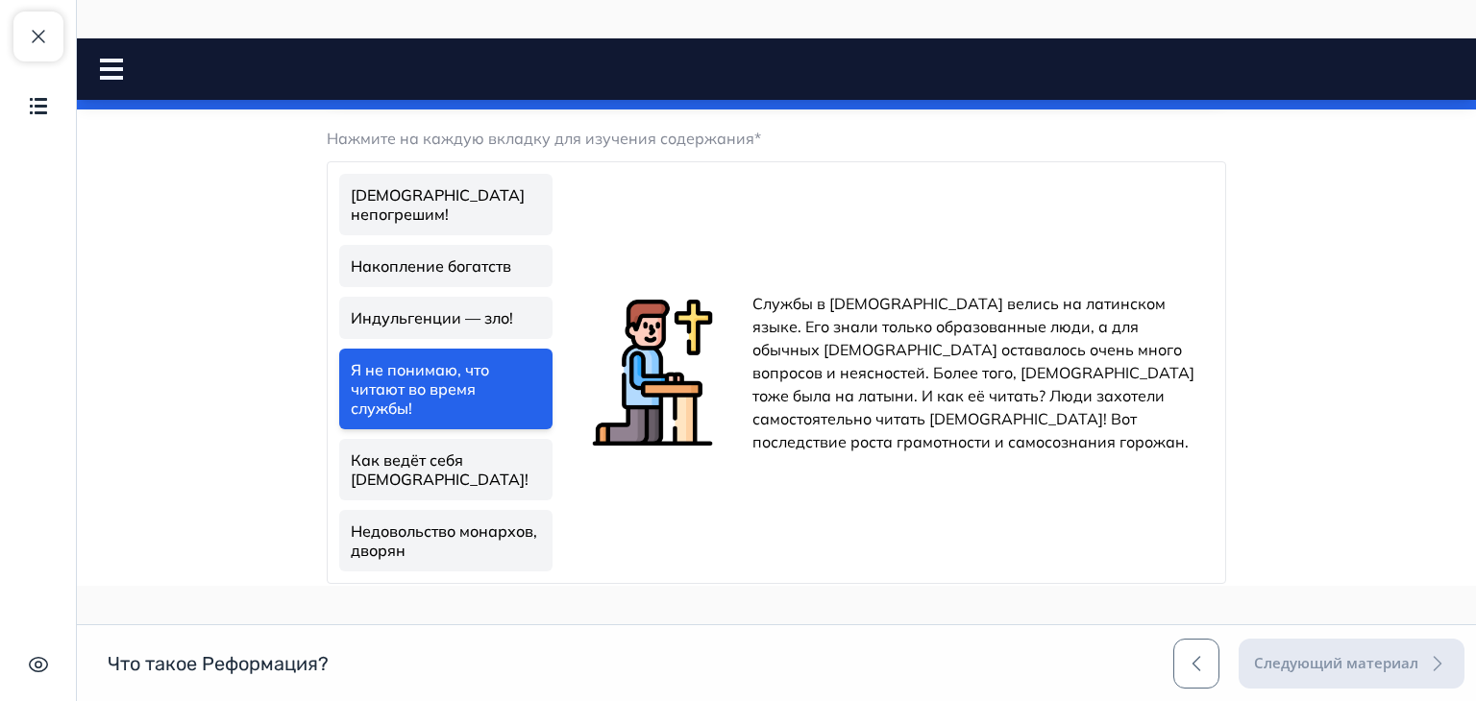
click at [453, 439] on link "Как ведёт себя [DEMOGRAPHIC_DATA]!" at bounding box center [445, 469] width 213 height 61
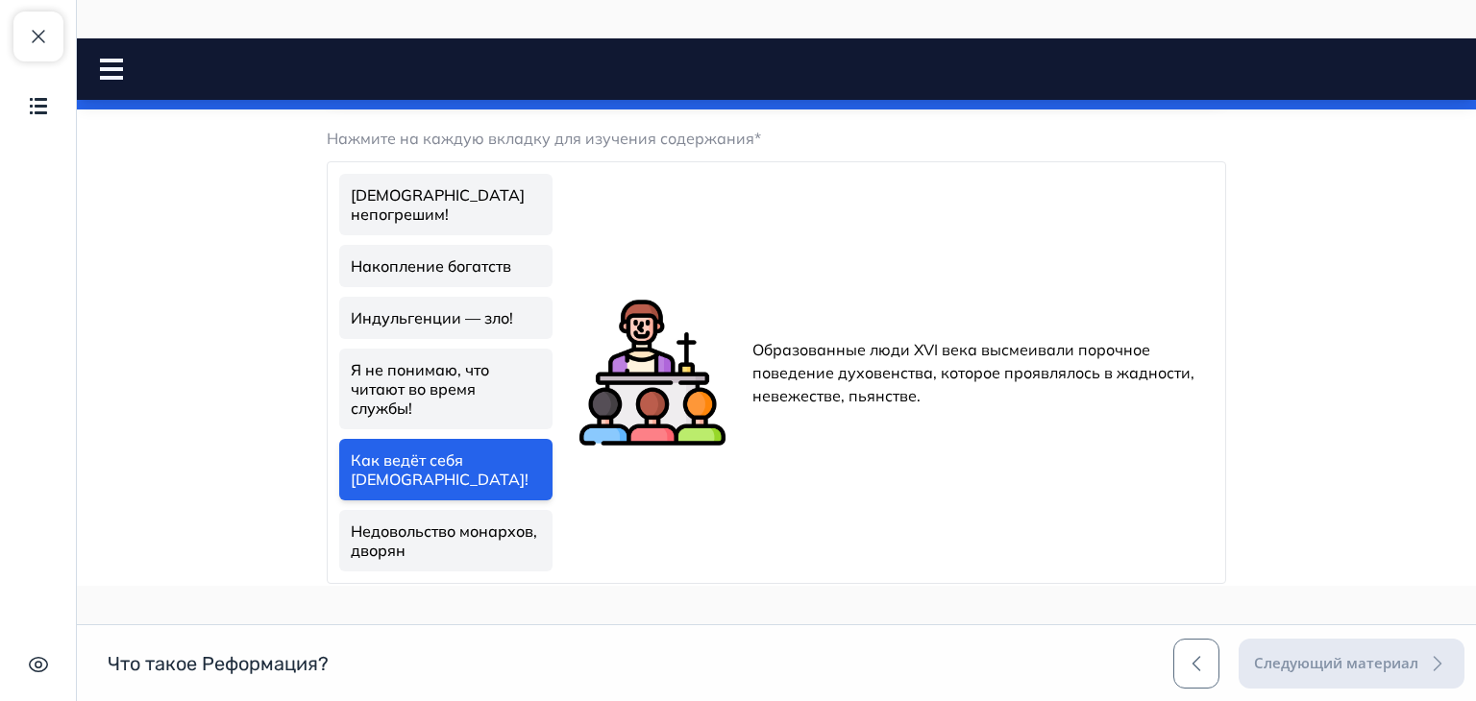
click at [451, 516] on link "Недовольство монархов, дворян" at bounding box center [445, 540] width 213 height 61
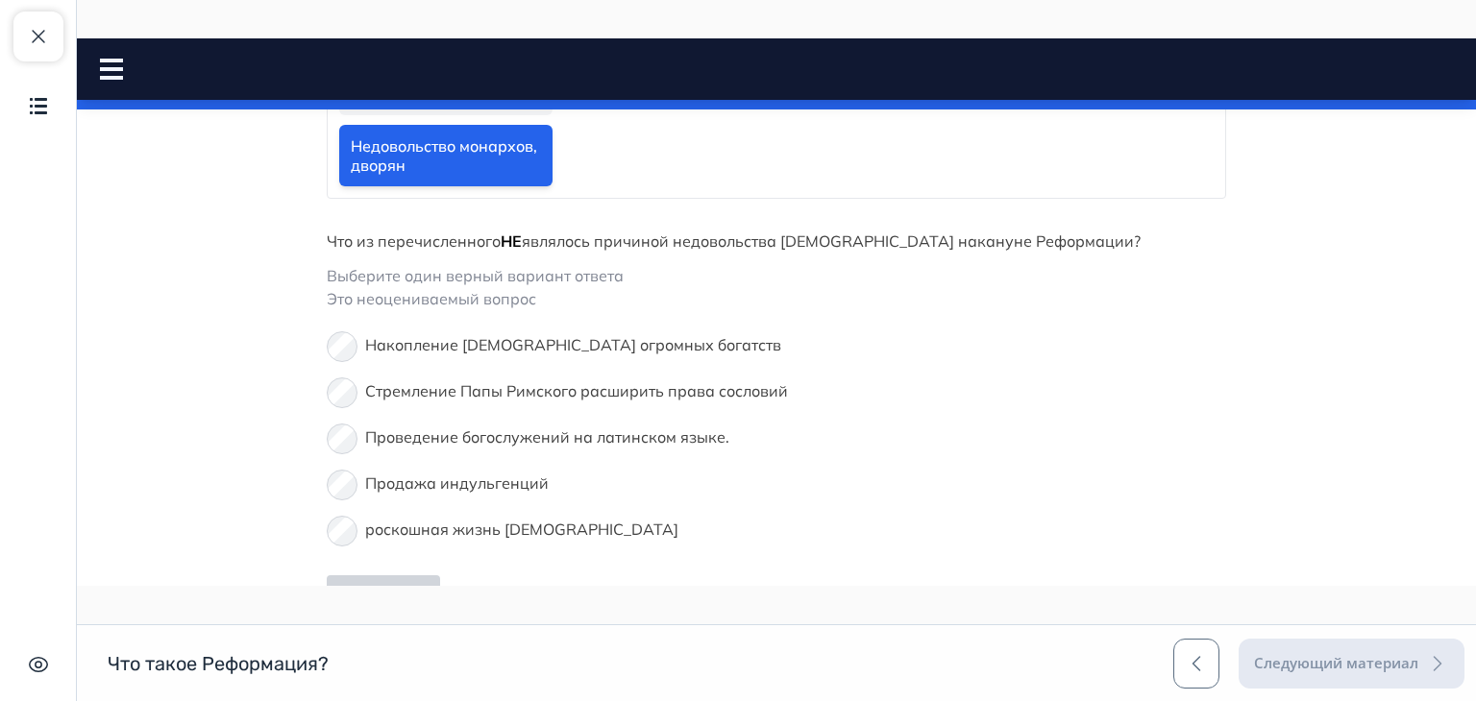
scroll to position [933, 0]
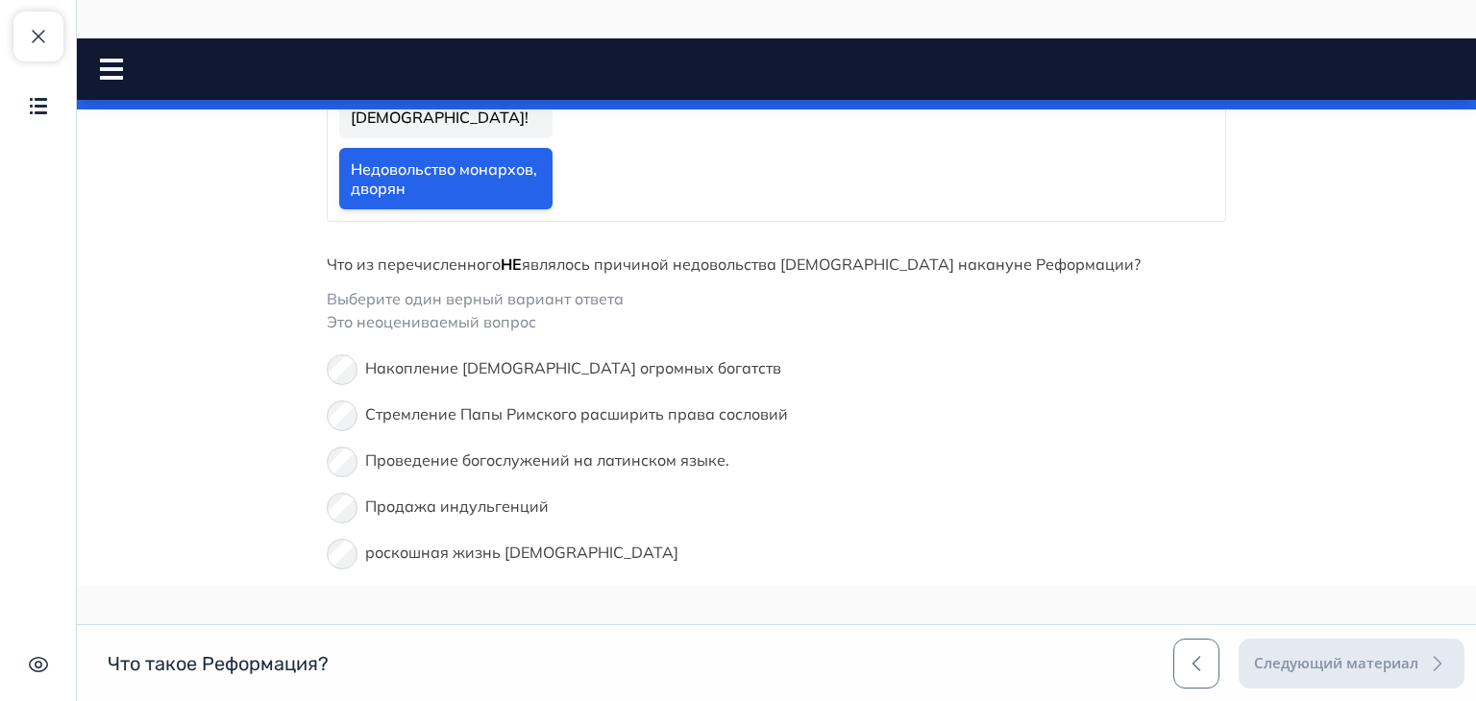
click at [446, 404] on span "Стремление Папы Римского расширить права сословий" at bounding box center [576, 413] width 423 height 19
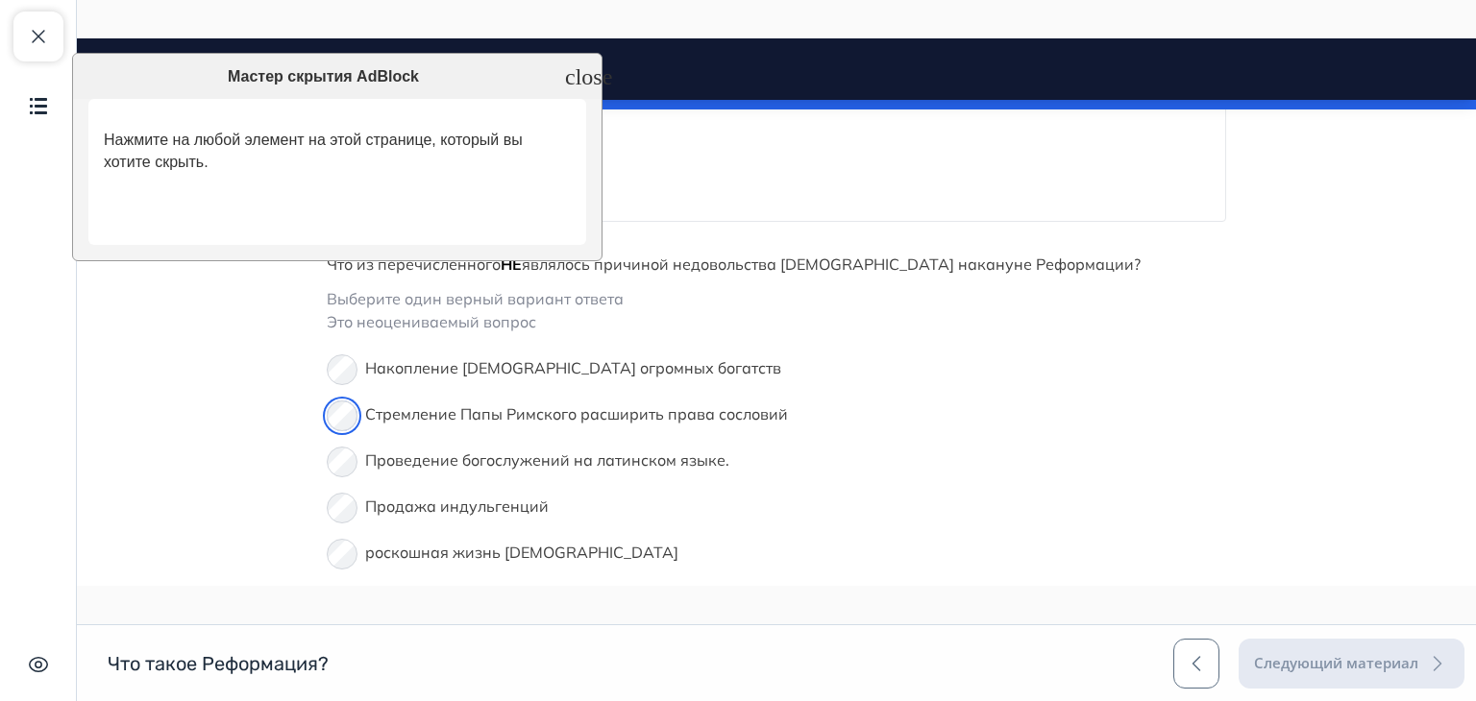
click at [579, 78] on icon "close" at bounding box center [588, 76] width 47 height 23
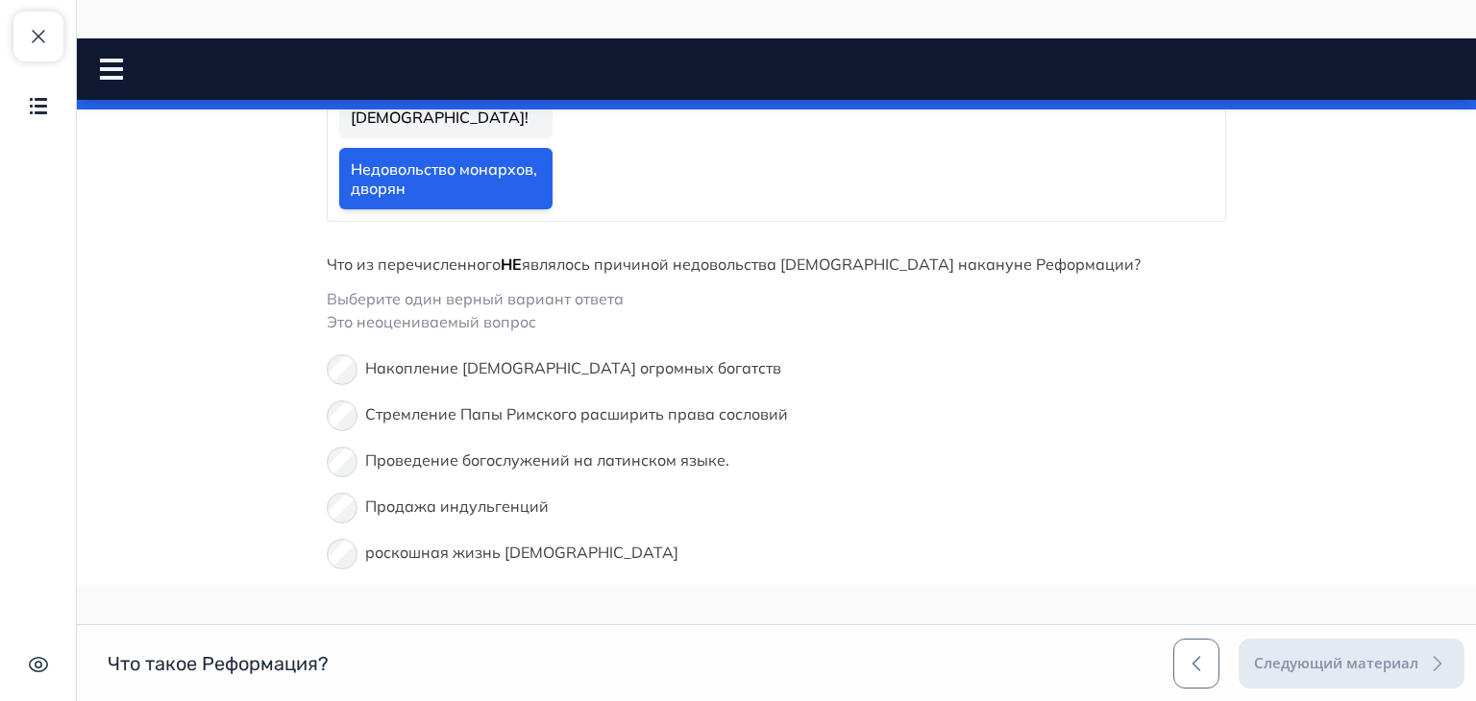
drag, startPoint x: 1461, startPoint y: 381, endPoint x: 388, endPoint y: 580, distance: 1091.4
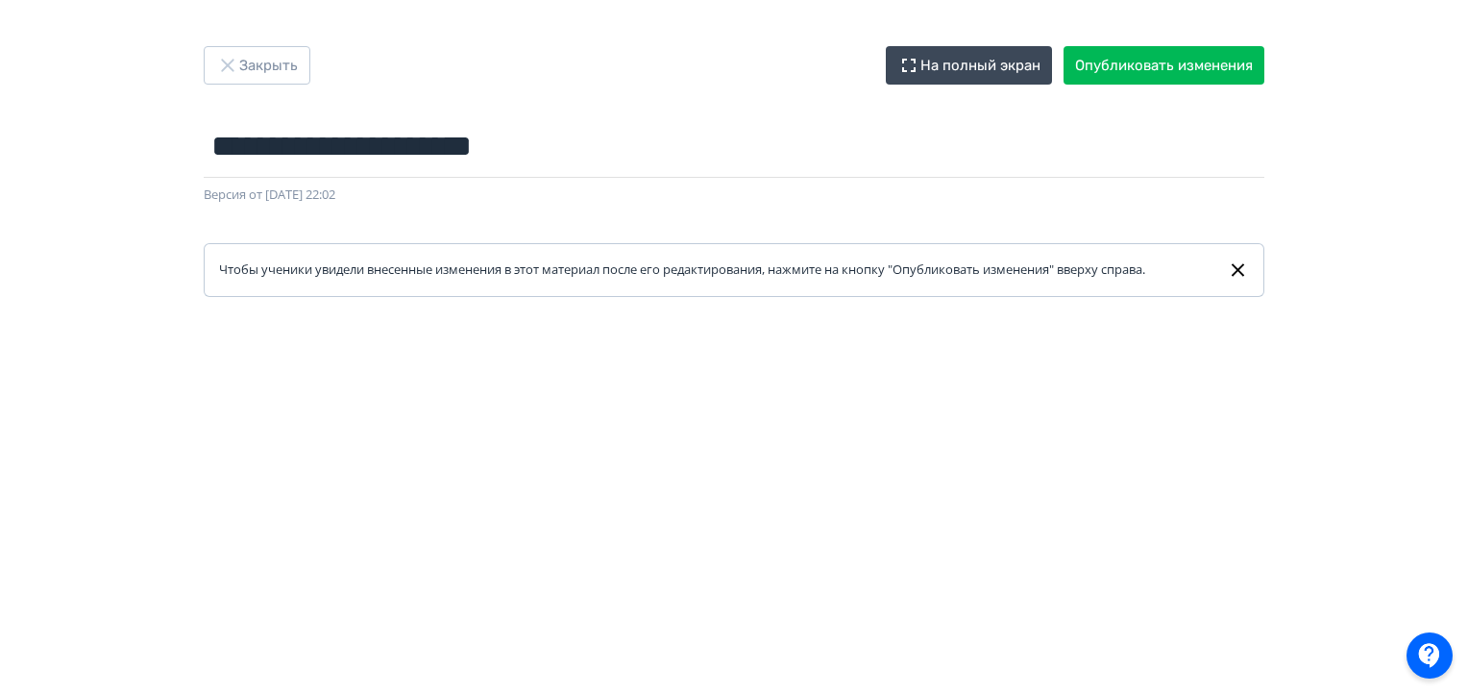
drag, startPoint x: 1470, startPoint y: 62, endPoint x: 1307, endPoint y: 123, distance: 173.3
click at [1307, 123] on div "**********" at bounding box center [734, 171] width 1153 height 251
click at [1191, 72] on button "Опубликовать изменения" at bounding box center [1163, 65] width 201 height 38
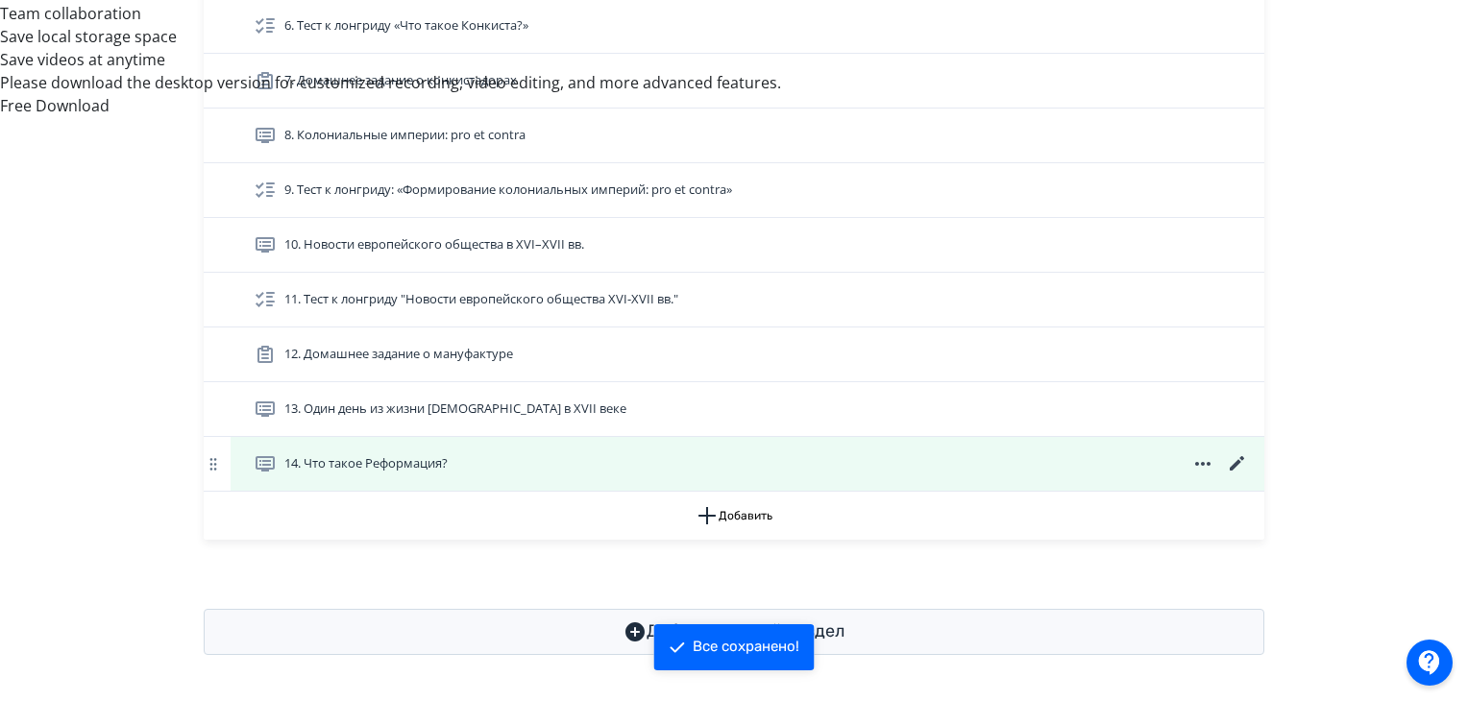
scroll to position [1034, 0]
click at [1234, 465] on icon at bounding box center [1237, 463] width 14 height 14
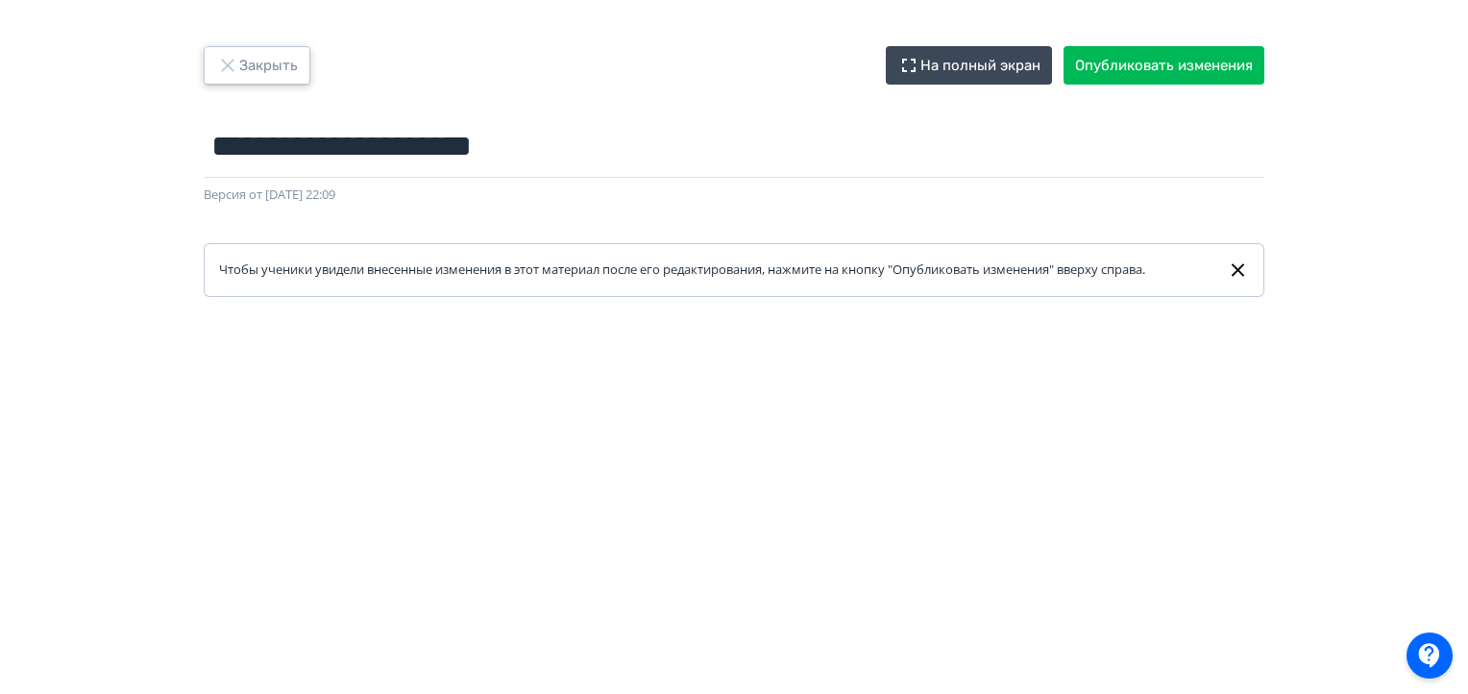
click at [277, 59] on button "Закрыть" at bounding box center [257, 65] width 107 height 38
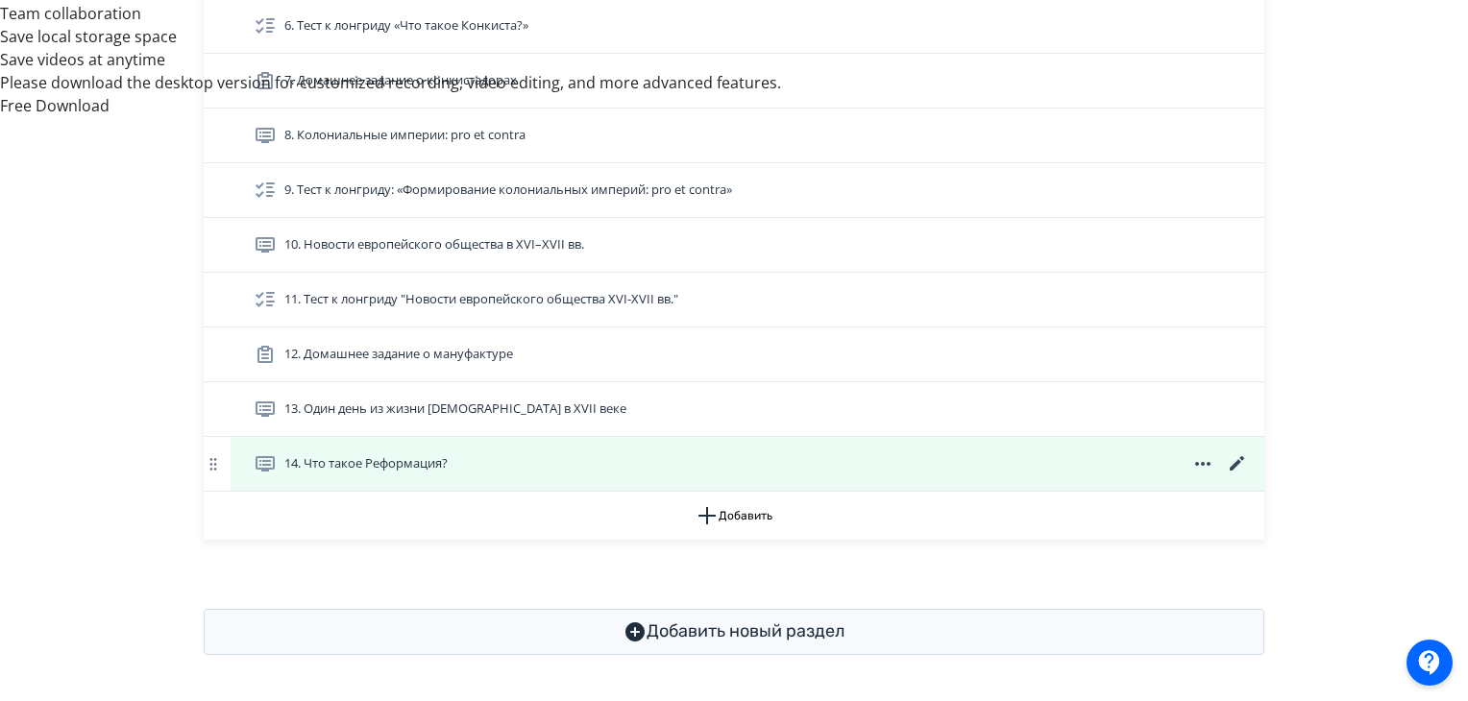
scroll to position [1034, 0]
click at [499, 475] on div "14. Что такое Реформация?" at bounding box center [751, 463] width 995 height 23
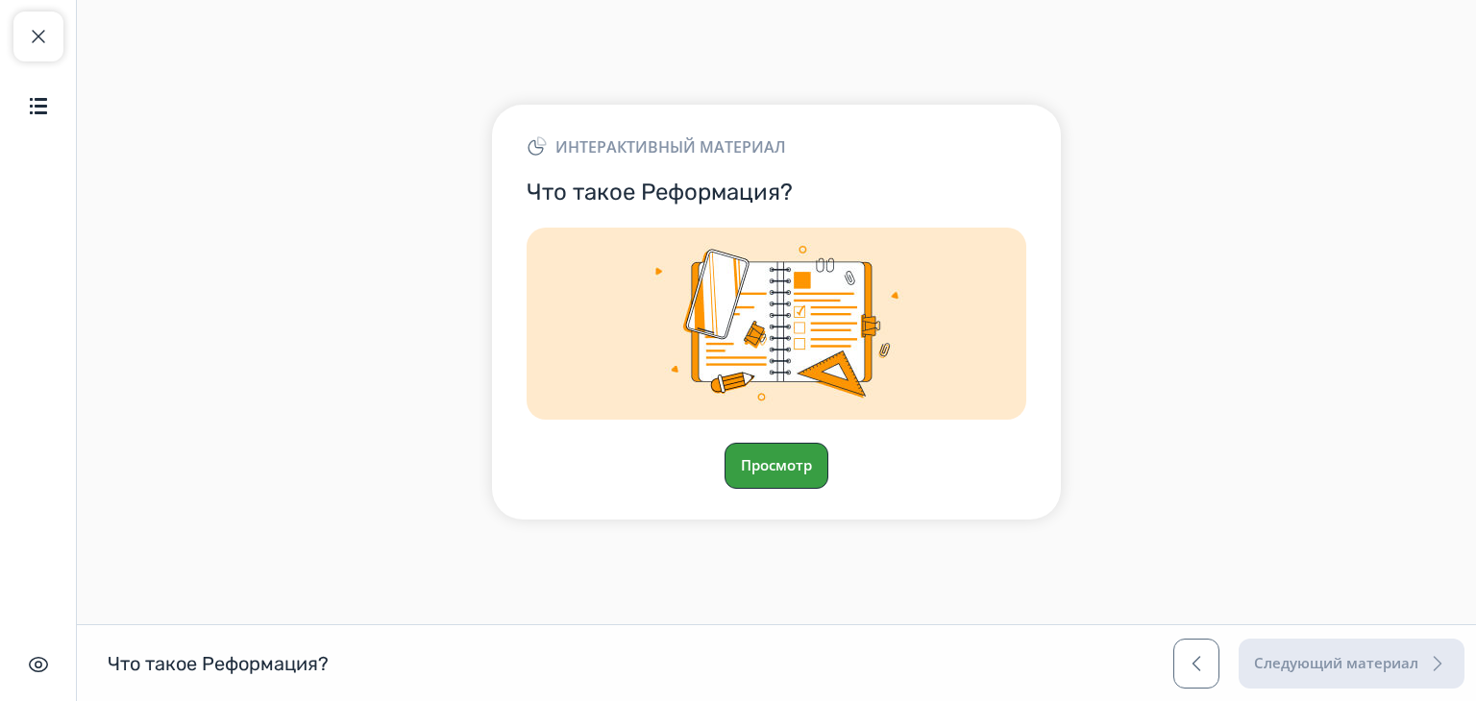
click at [794, 470] on button "Просмотр" at bounding box center [776, 466] width 104 height 46
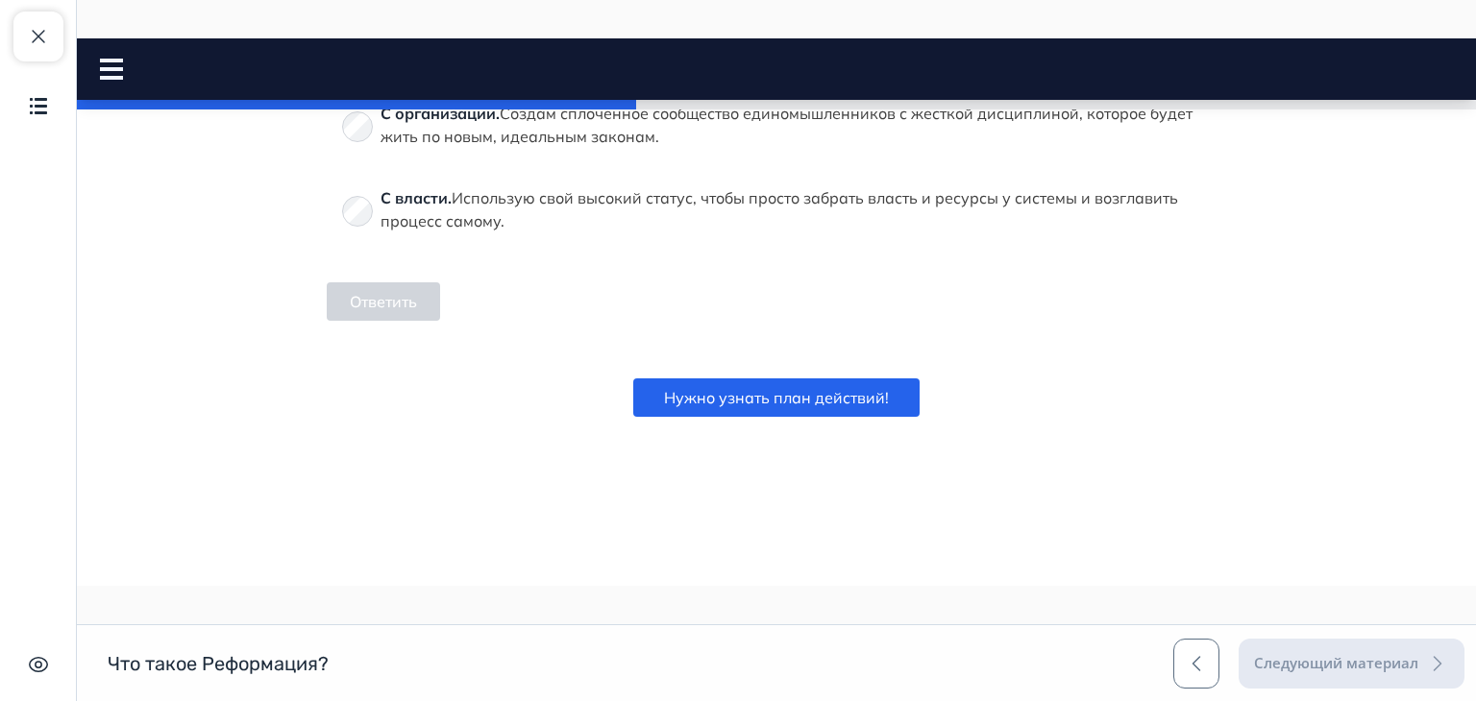
scroll to position [1503, 0]
click at [382, 321] on button "Ответить" at bounding box center [383, 301] width 113 height 38
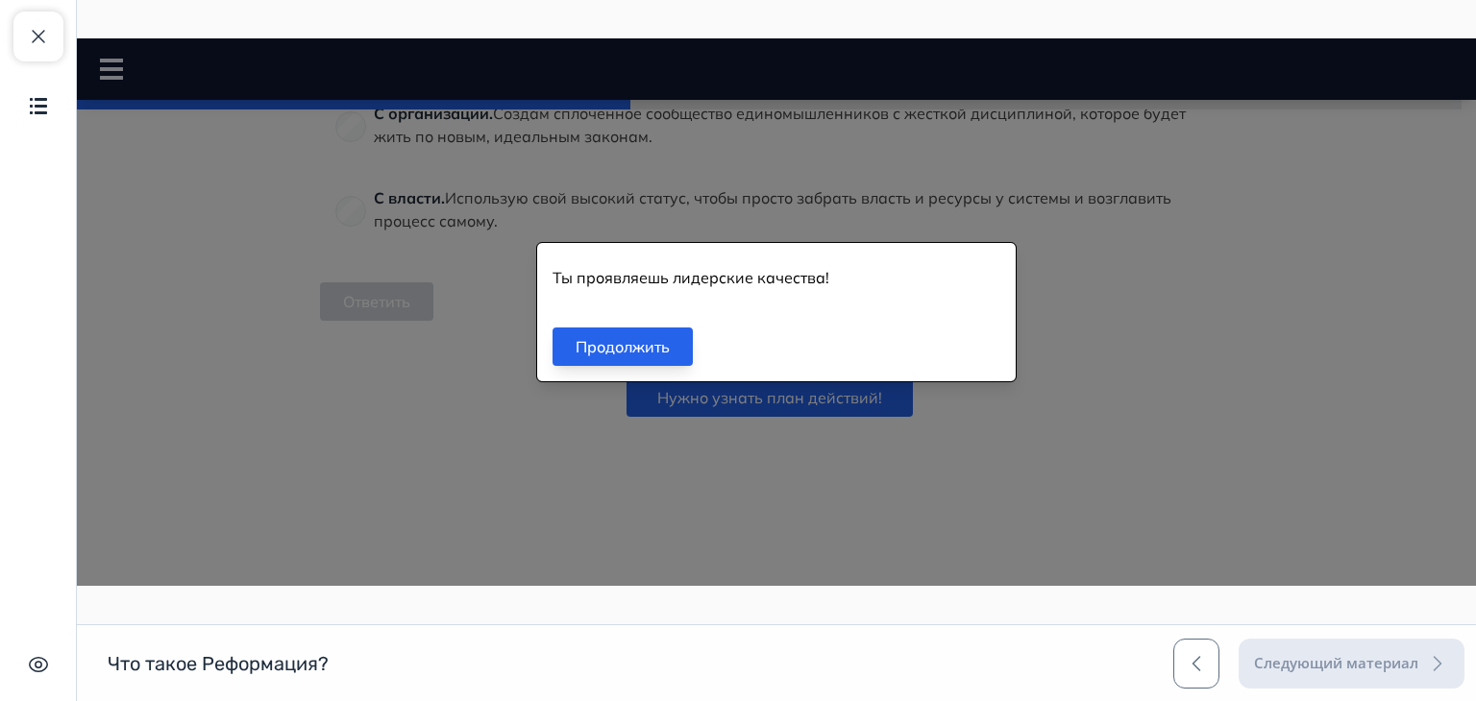
click at [575, 347] on button "Продолжить" at bounding box center [622, 347] width 140 height 38
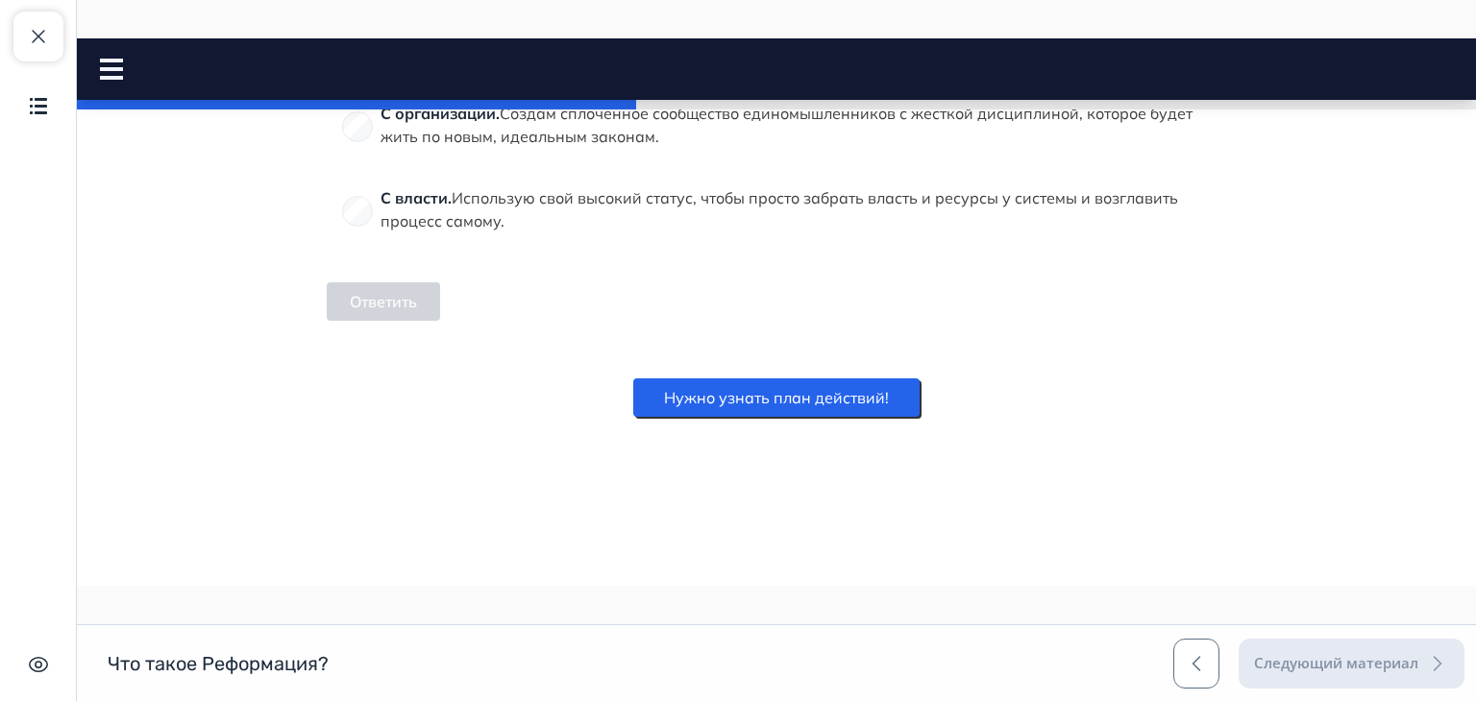
click at [696, 406] on button "Нужно узнать план действий!" at bounding box center [776, 398] width 286 height 38
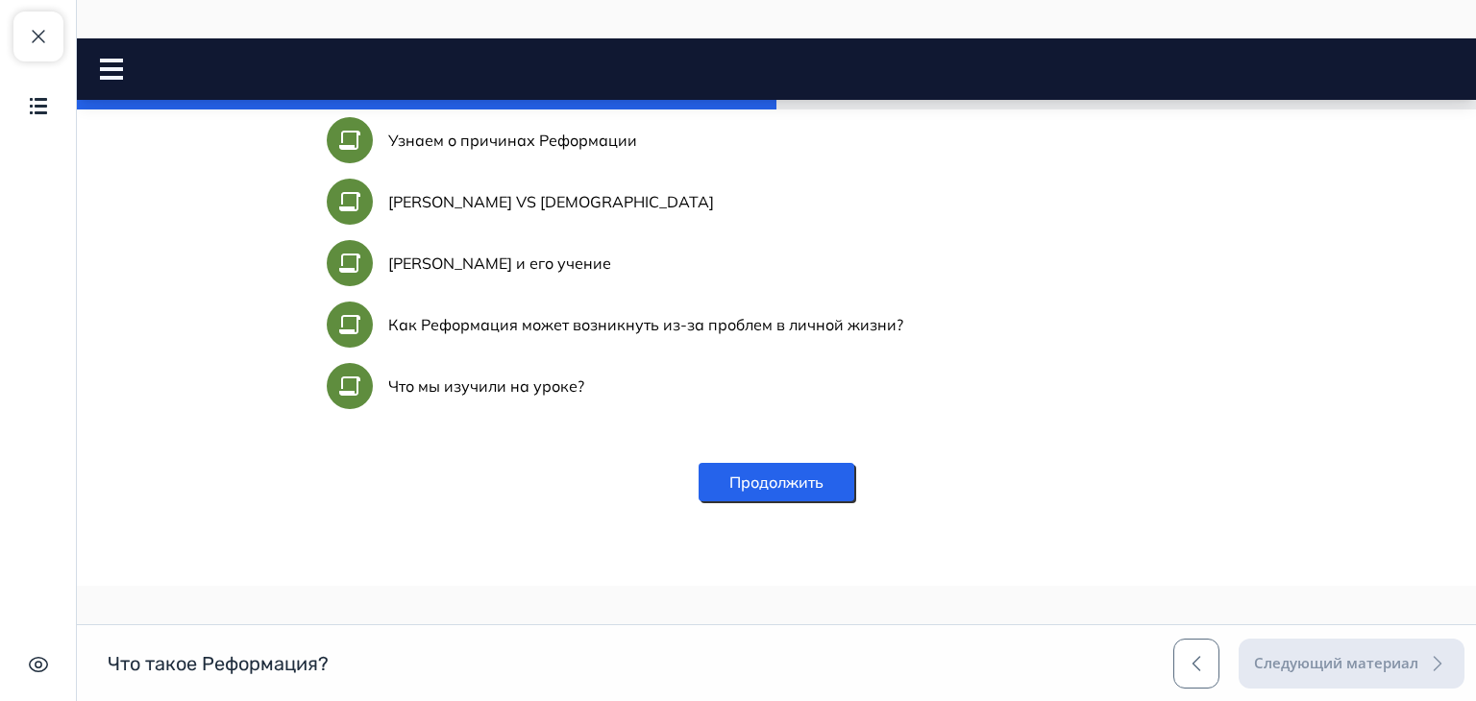
scroll to position [1738, 0]
click at [786, 501] on button "Продолжить" at bounding box center [776, 482] width 156 height 38
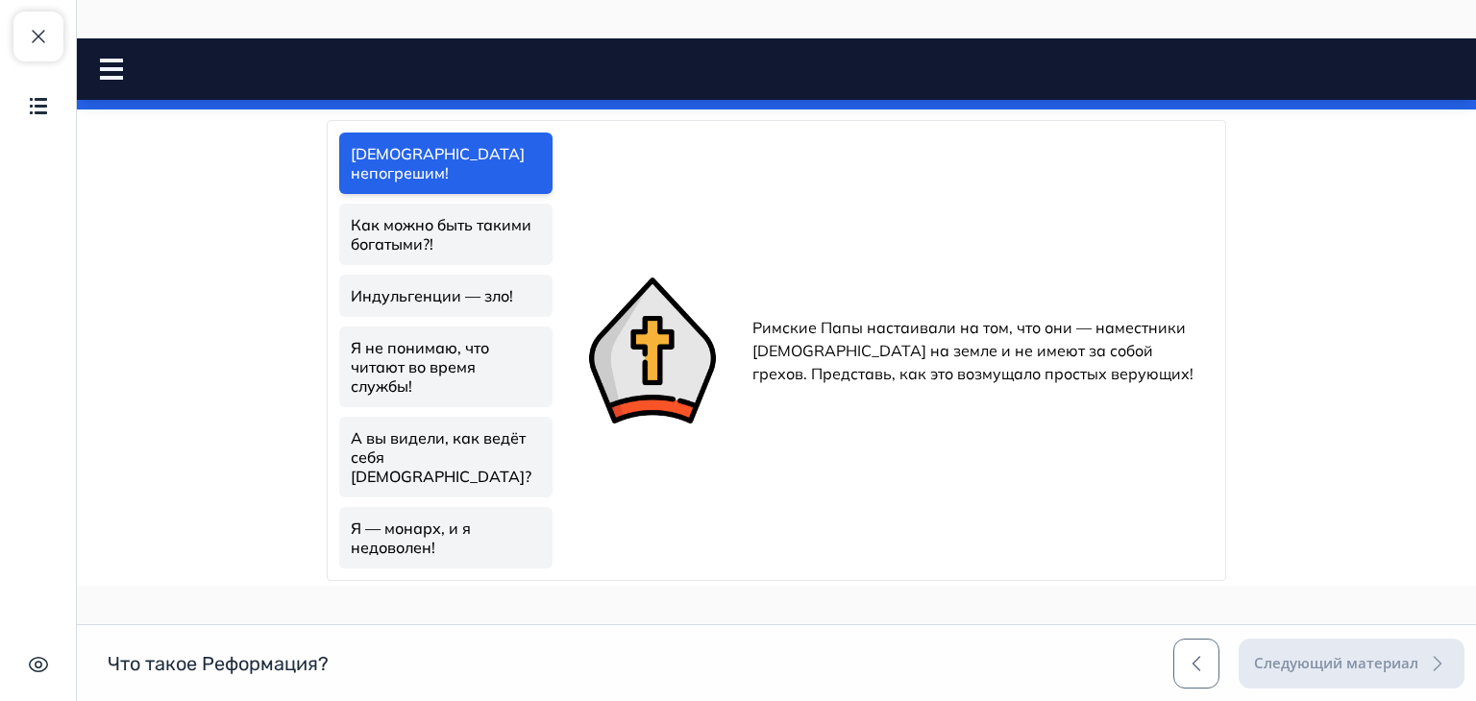
scroll to position [638, 0]
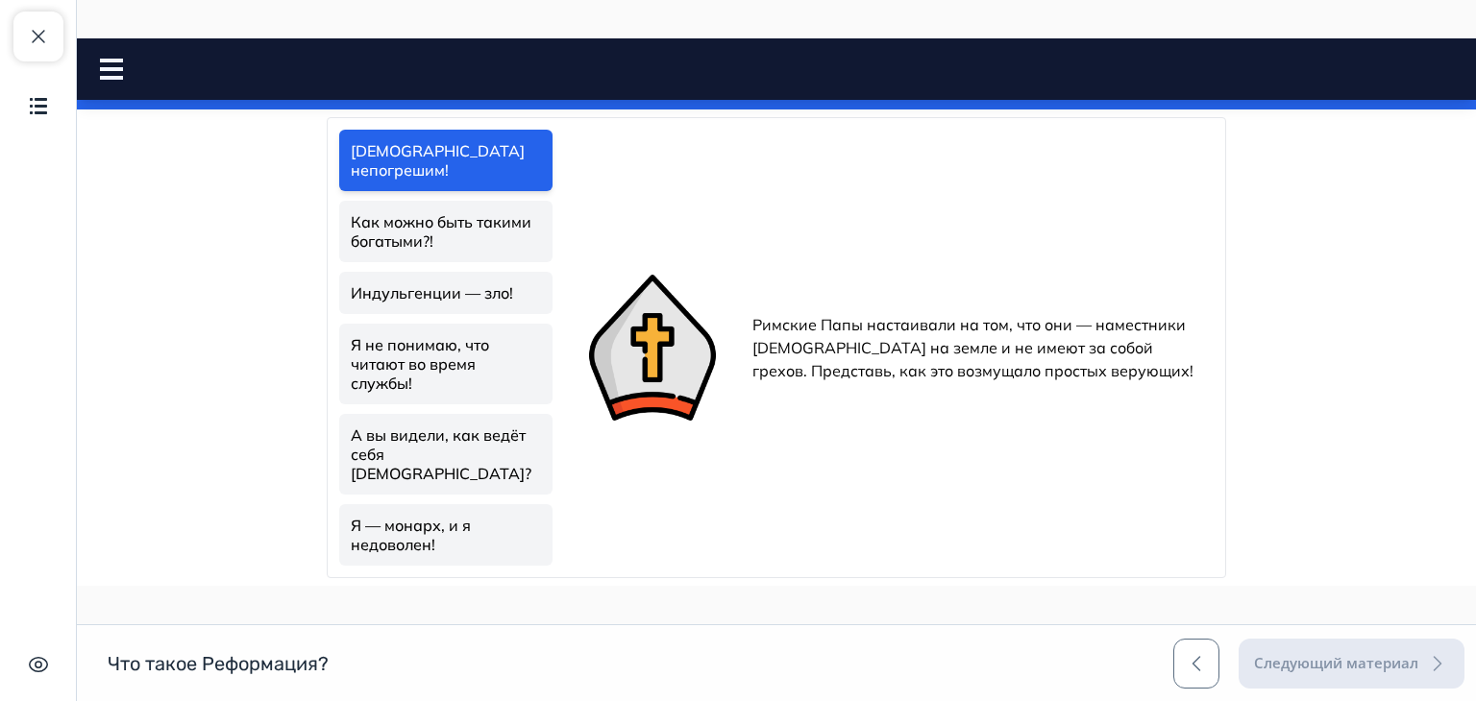
click at [423, 201] on link "Как можно быть такими богатыми?!" at bounding box center [445, 231] width 213 height 61
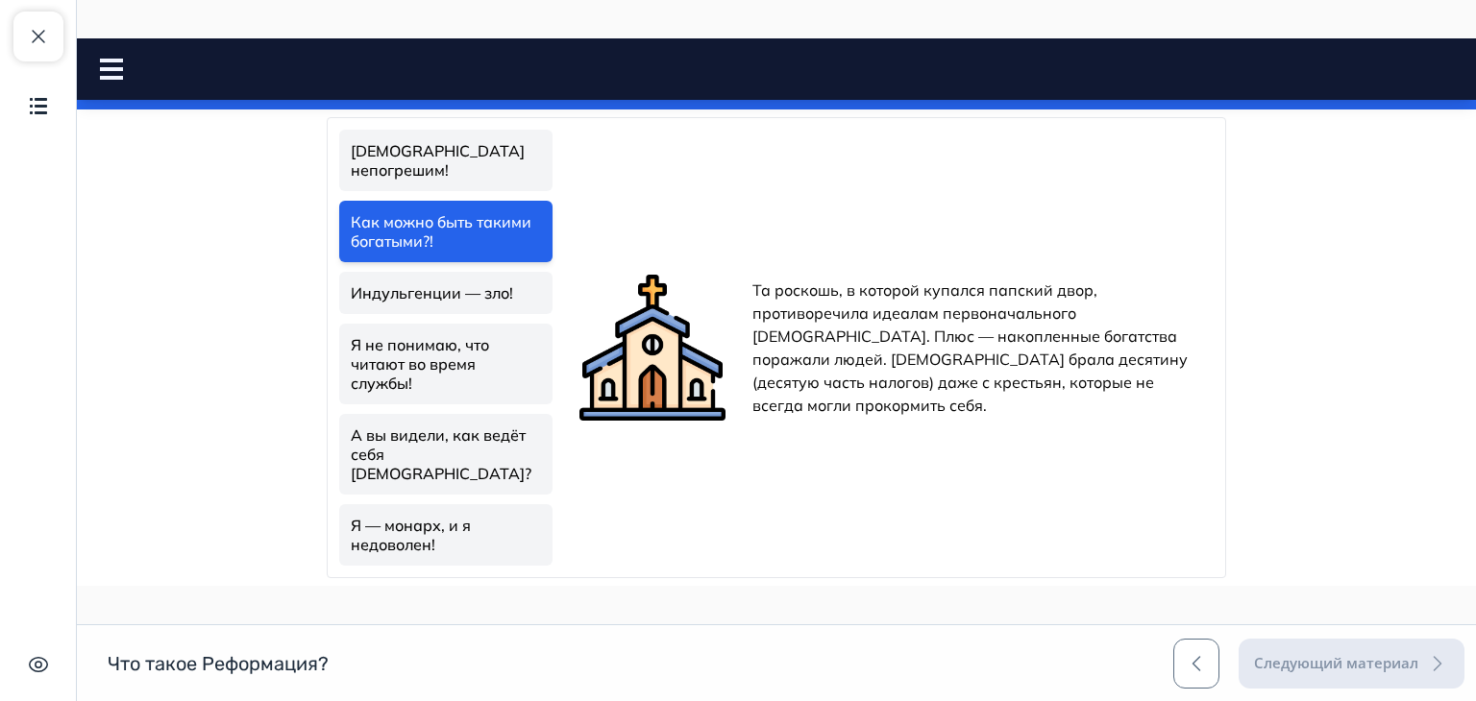
click at [418, 278] on link "Индульгенции — зло!" at bounding box center [445, 293] width 213 height 42
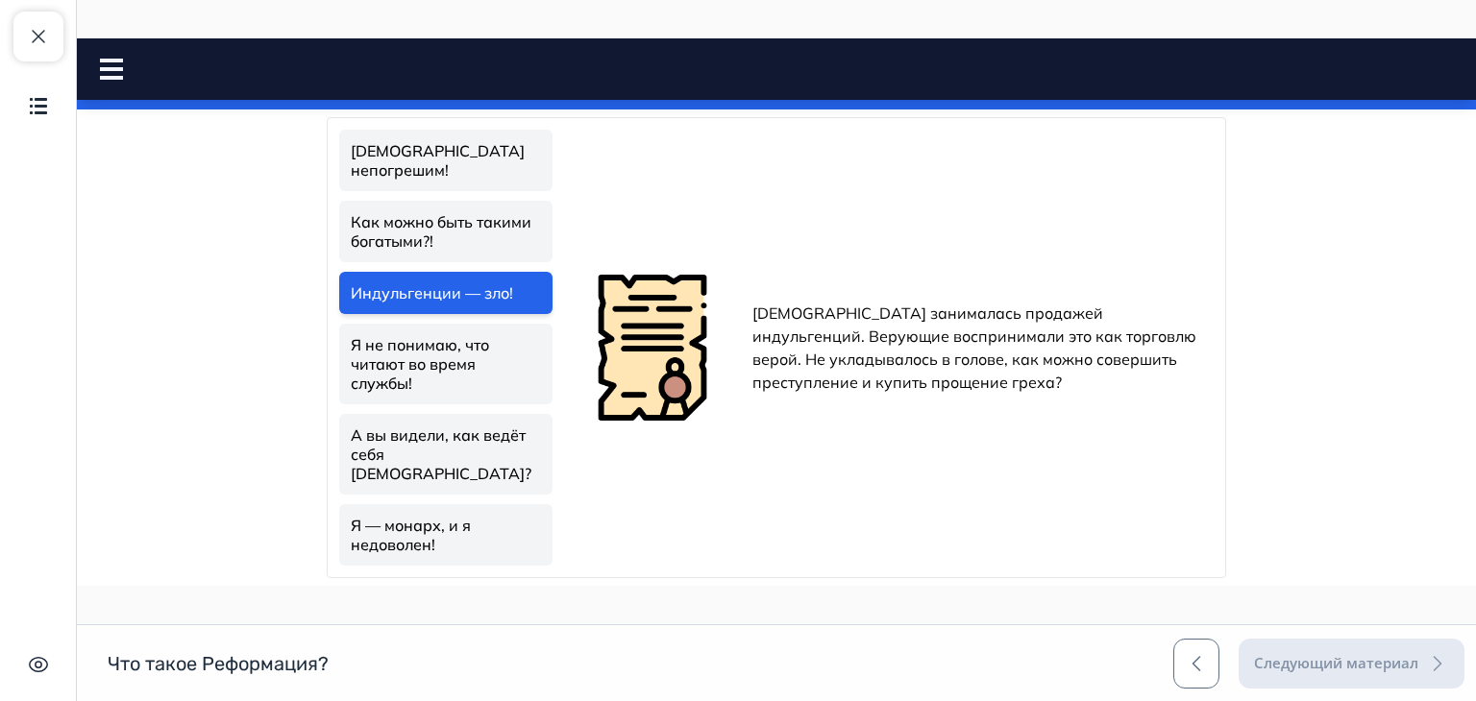
click at [403, 224] on link "Как можно быть такими богатыми?!" at bounding box center [445, 231] width 213 height 61
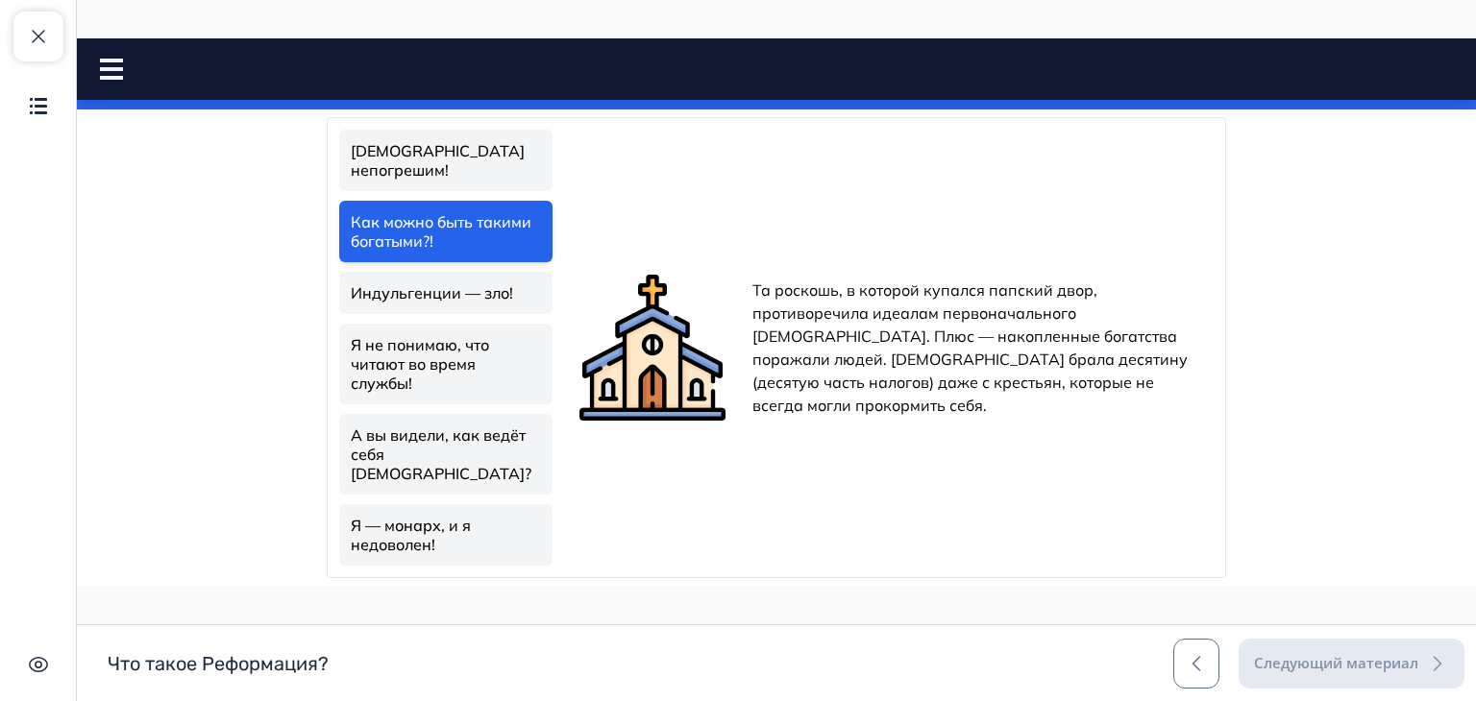
click at [408, 272] on link "Индульгенции — зло!" at bounding box center [445, 293] width 213 height 42
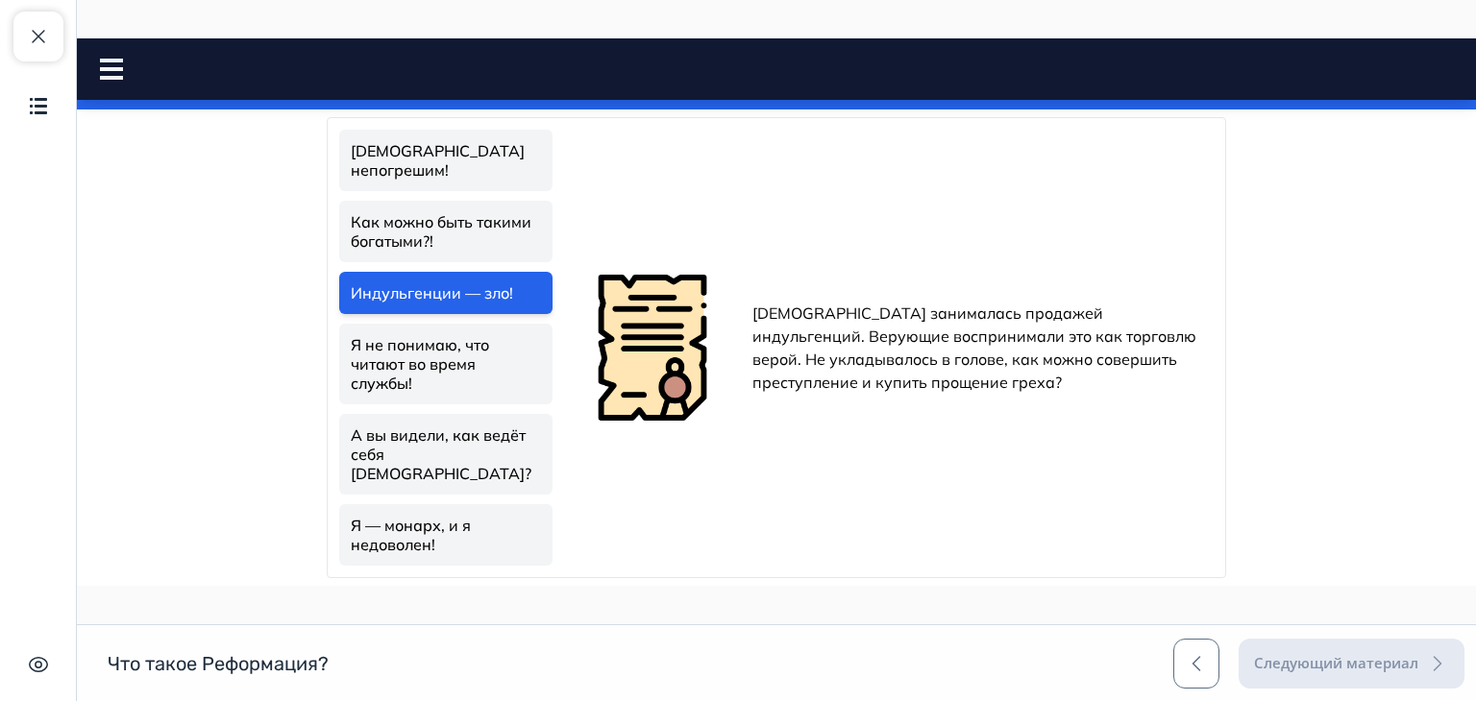
click at [411, 332] on link "Я не понимаю, что читают во время службы!" at bounding box center [445, 364] width 213 height 81
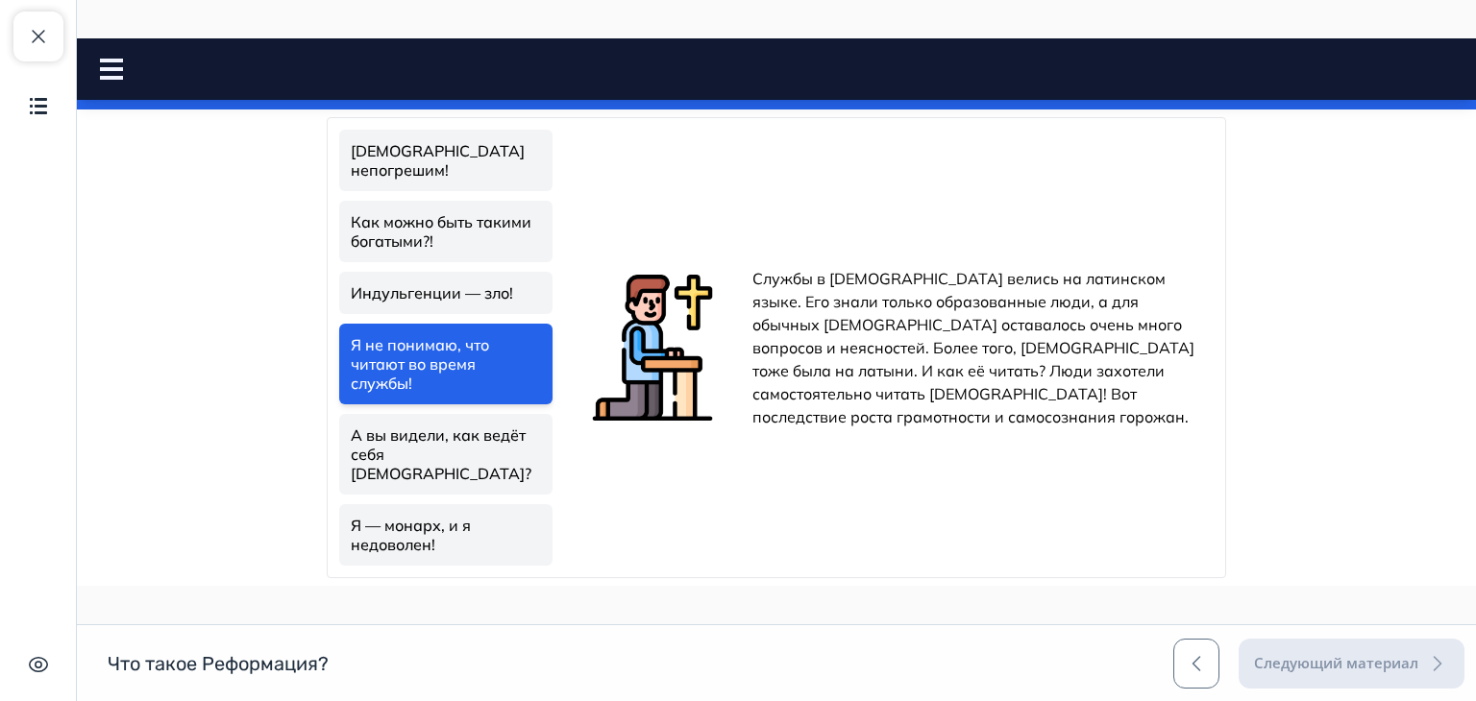
click at [425, 425] on link "А вы видели, как ведёт себя духовенство?" at bounding box center [445, 454] width 213 height 81
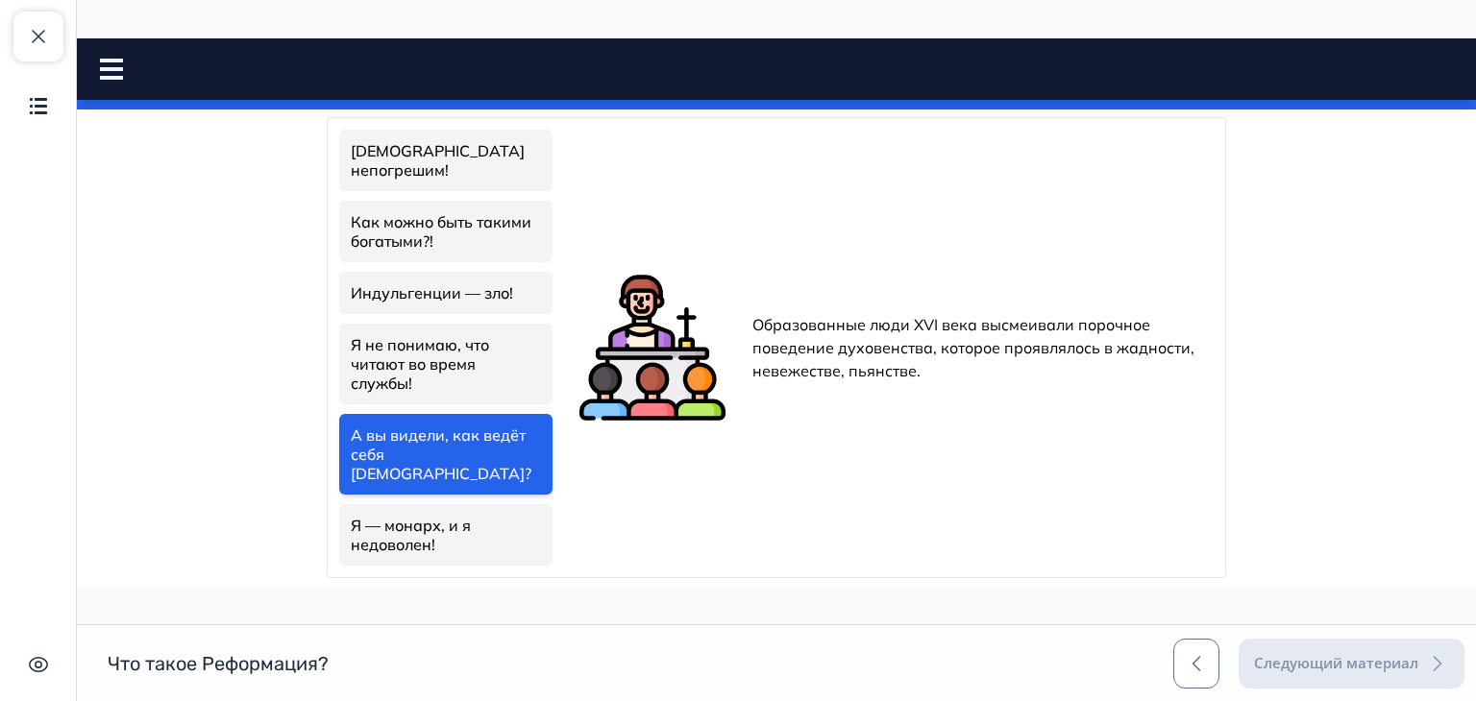
click at [436, 504] on link "Я — монарх, и я недоволен!" at bounding box center [445, 534] width 213 height 61
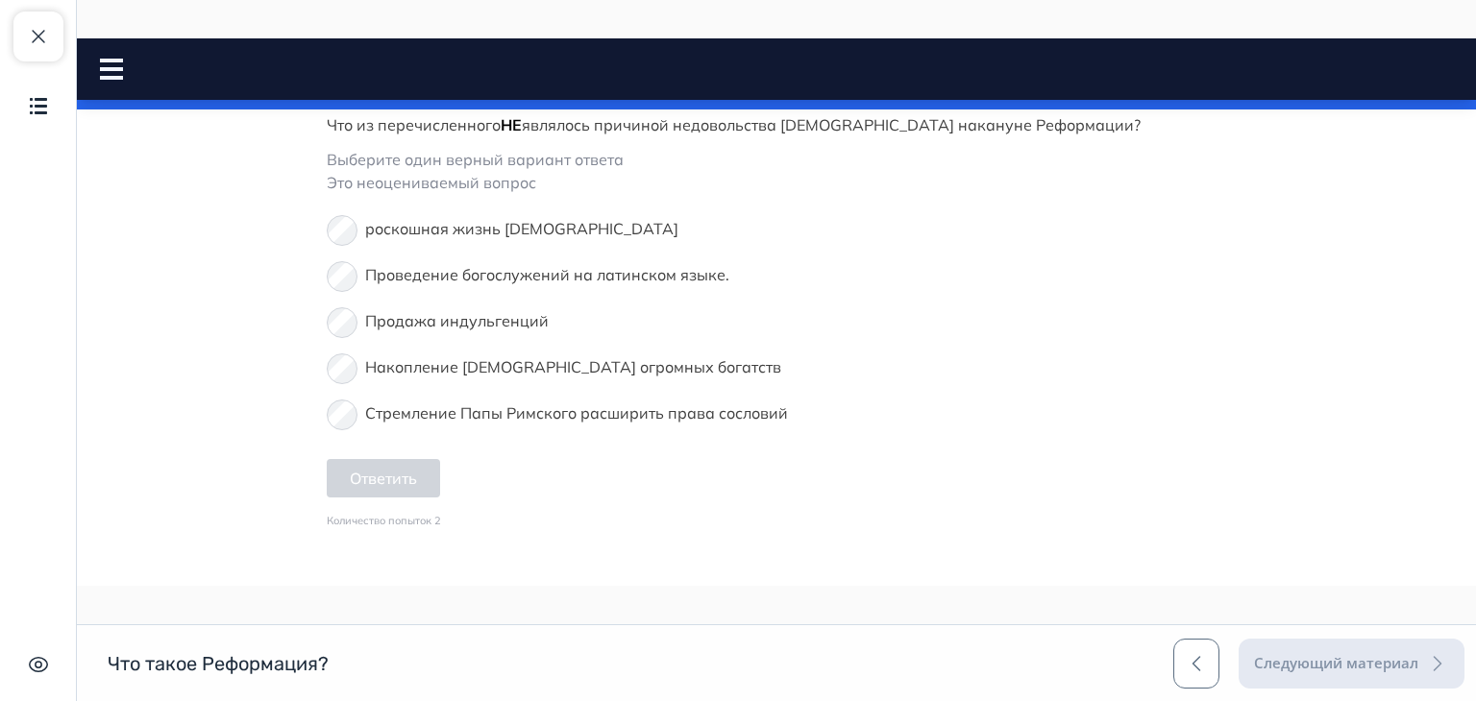
scroll to position [1217, 0]
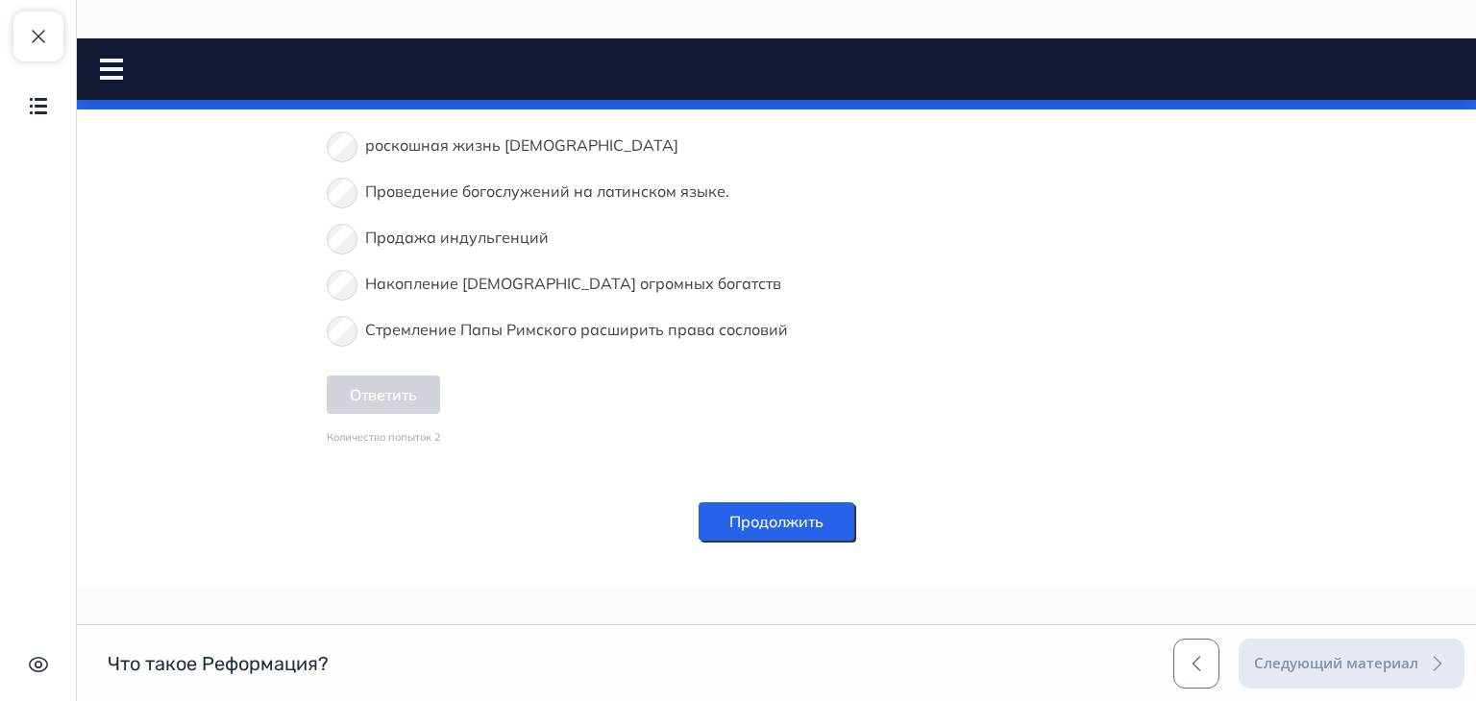
click at [780, 502] on button "Продолжить" at bounding box center [776, 521] width 156 height 38
